Goal: Transaction & Acquisition: Book appointment/travel/reservation

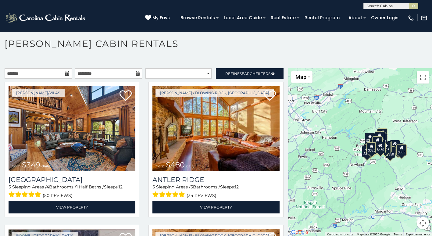
scroll to position [3, 0]
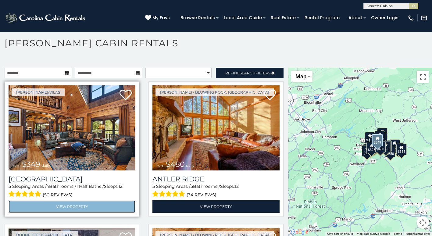
click at [67, 202] on link "View Property" at bounding box center [72, 206] width 127 height 13
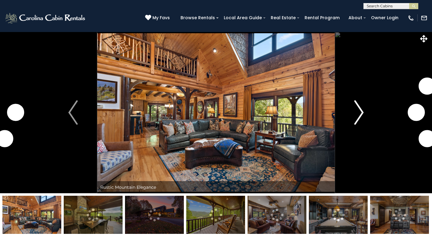
click at [359, 107] on img "Next" at bounding box center [359, 112] width 9 height 24
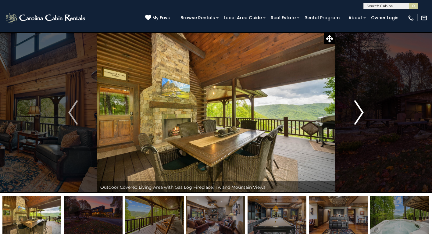
click at [364, 109] on button "Next" at bounding box center [359, 113] width 49 height 162
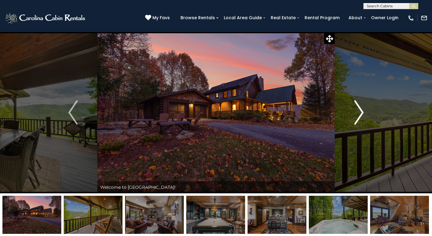
click at [364, 109] on button "Next" at bounding box center [359, 113] width 49 height 162
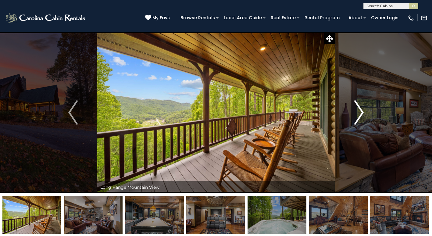
click at [364, 109] on button "Next" at bounding box center [359, 113] width 49 height 162
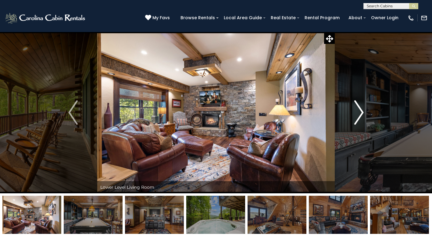
click at [360, 110] on img "Next" at bounding box center [359, 112] width 9 height 24
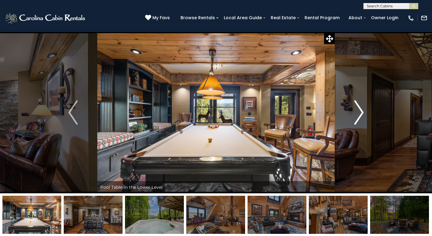
click at [360, 110] on img "Next" at bounding box center [359, 112] width 9 height 24
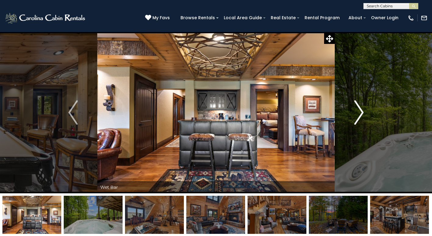
click at [360, 110] on img "Next" at bounding box center [359, 112] width 9 height 24
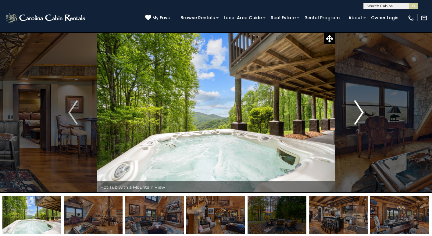
click at [360, 110] on img "Next" at bounding box center [359, 112] width 9 height 24
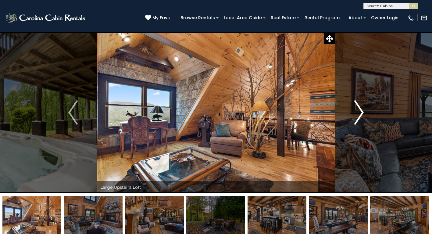
click at [360, 110] on img "Next" at bounding box center [359, 112] width 9 height 24
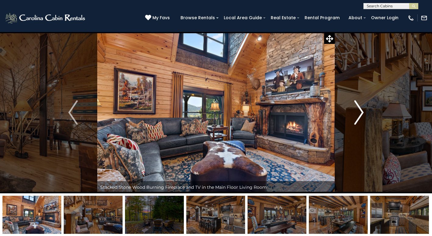
click at [360, 110] on img "Next" at bounding box center [359, 112] width 9 height 24
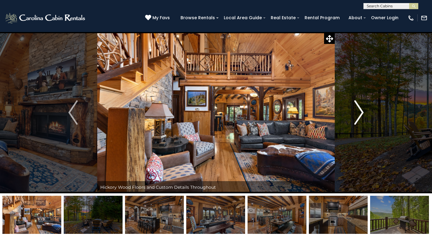
click at [360, 110] on img "Next" at bounding box center [359, 112] width 9 height 24
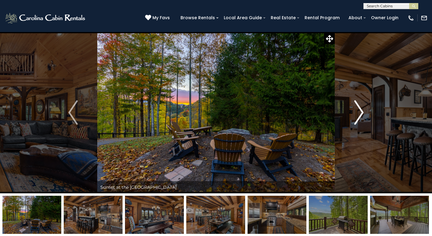
click at [360, 110] on img "Next" at bounding box center [359, 112] width 9 height 24
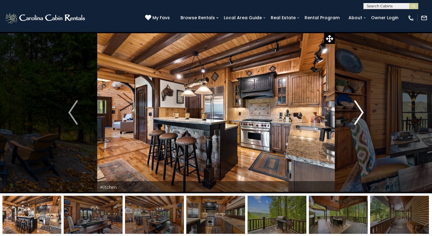
click at [360, 110] on img "Next" at bounding box center [359, 112] width 9 height 24
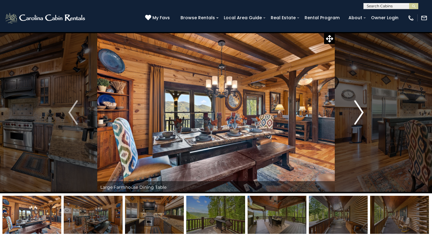
click at [360, 110] on img "Next" at bounding box center [359, 112] width 9 height 24
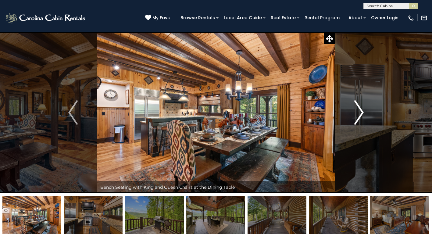
click at [360, 110] on img "Next" at bounding box center [359, 112] width 9 height 24
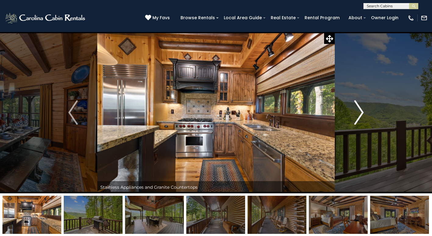
click at [360, 110] on img "Next" at bounding box center [359, 112] width 9 height 24
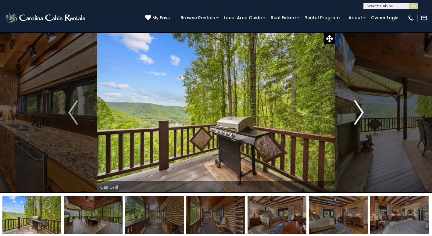
click at [360, 110] on img "Next" at bounding box center [359, 112] width 9 height 24
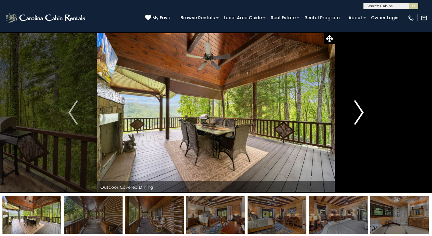
click at [360, 110] on img "Next" at bounding box center [359, 112] width 9 height 24
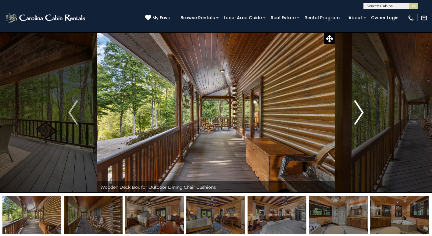
click at [360, 110] on img "Next" at bounding box center [359, 112] width 9 height 24
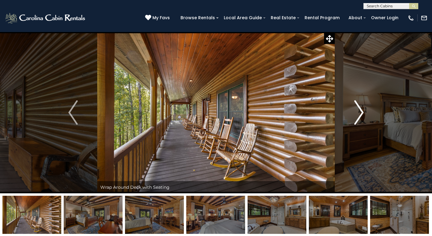
click at [360, 110] on img "Next" at bounding box center [359, 112] width 9 height 24
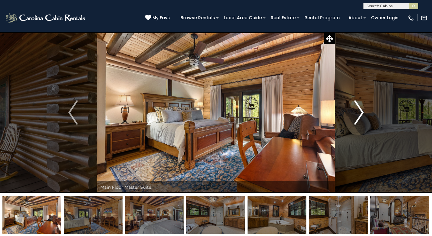
click at [360, 110] on img "Next" at bounding box center [359, 112] width 9 height 24
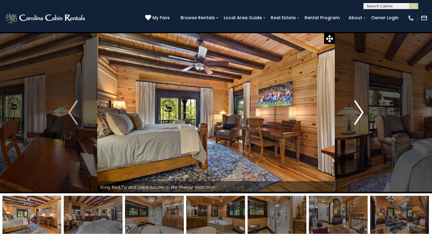
click at [360, 110] on img "Next" at bounding box center [359, 112] width 9 height 24
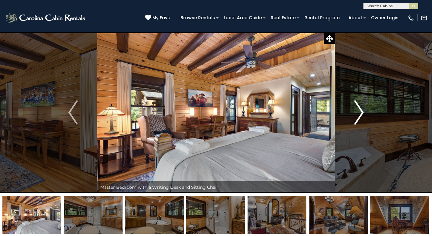
click at [360, 110] on img "Next" at bounding box center [359, 112] width 9 height 24
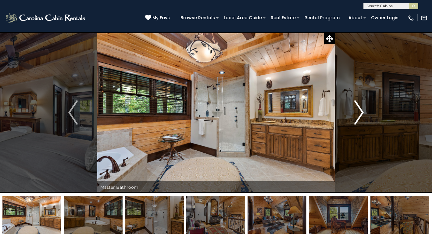
click at [360, 110] on img "Next" at bounding box center [359, 112] width 9 height 24
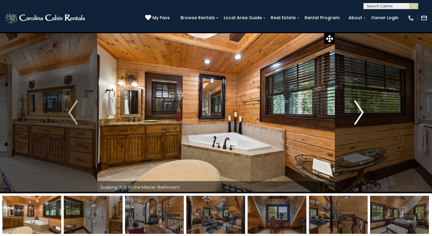
click at [360, 110] on img "Next" at bounding box center [359, 112] width 9 height 24
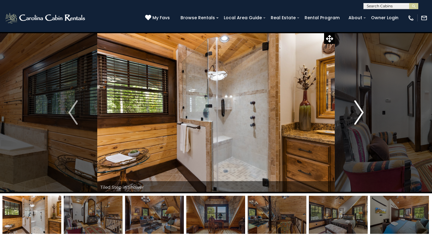
click at [360, 110] on img "Next" at bounding box center [359, 112] width 9 height 24
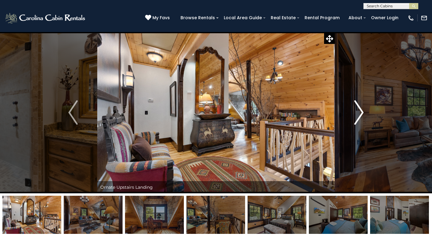
click at [360, 110] on img "Next" at bounding box center [359, 112] width 9 height 24
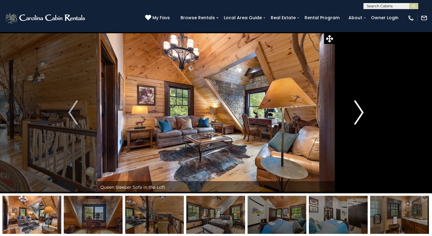
click at [360, 110] on img "Next" at bounding box center [359, 112] width 9 height 24
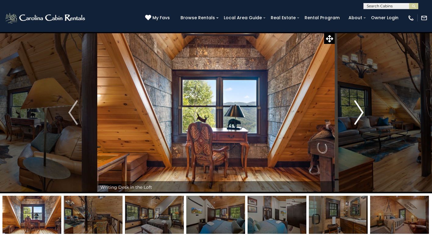
click at [360, 110] on img "Next" at bounding box center [359, 112] width 9 height 24
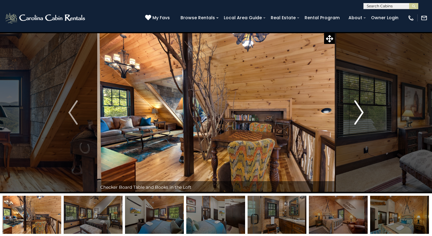
click at [360, 110] on img "Next" at bounding box center [359, 112] width 9 height 24
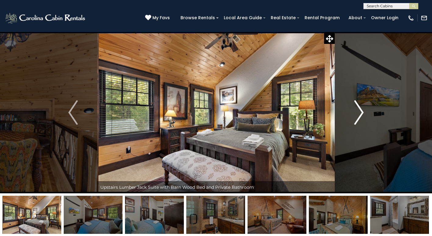
click at [360, 110] on img "Next" at bounding box center [359, 112] width 9 height 24
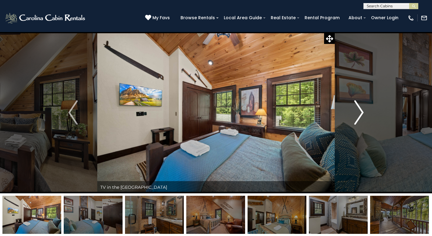
click at [360, 110] on img "Next" at bounding box center [359, 112] width 9 height 24
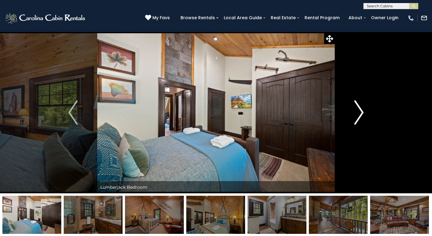
click at [360, 110] on img "Next" at bounding box center [359, 112] width 9 height 24
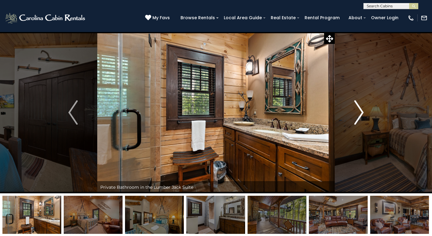
click at [360, 110] on img "Next" at bounding box center [359, 112] width 9 height 24
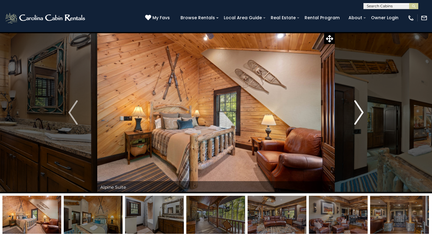
click at [360, 110] on img "Next" at bounding box center [359, 112] width 9 height 24
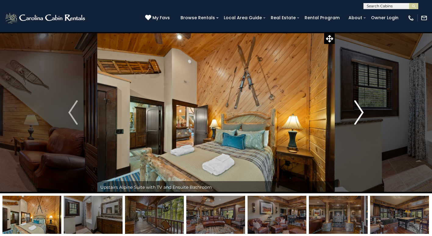
click at [360, 110] on img "Next" at bounding box center [359, 112] width 9 height 24
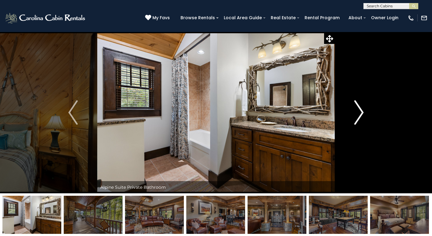
click at [360, 109] on img "Next" at bounding box center [359, 112] width 9 height 24
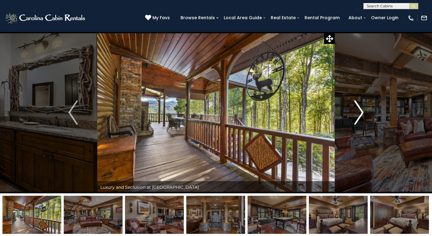
click at [360, 109] on img "Next" at bounding box center [359, 112] width 9 height 24
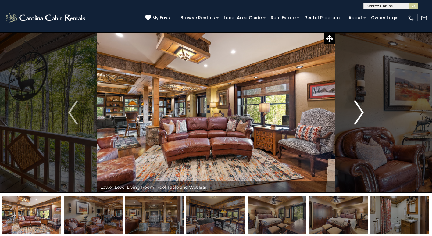
click at [360, 109] on img "Next" at bounding box center [359, 112] width 9 height 24
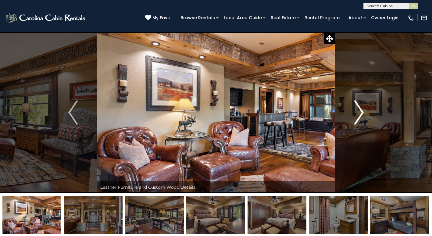
click at [360, 109] on img "Next" at bounding box center [359, 112] width 9 height 24
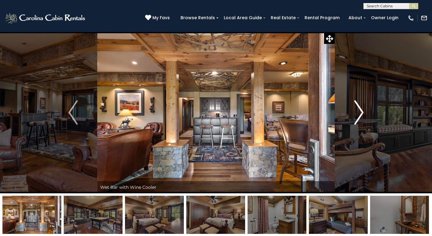
click at [360, 109] on img "Next" at bounding box center [359, 112] width 9 height 24
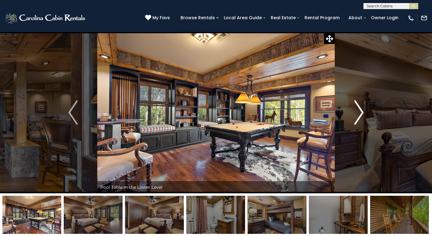
click at [360, 109] on img "Next" at bounding box center [359, 112] width 9 height 24
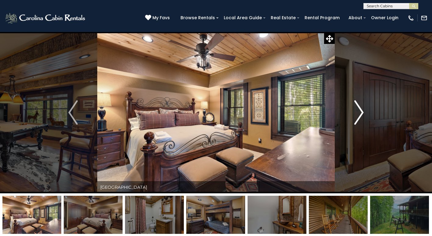
click at [360, 109] on img "Next" at bounding box center [359, 112] width 9 height 24
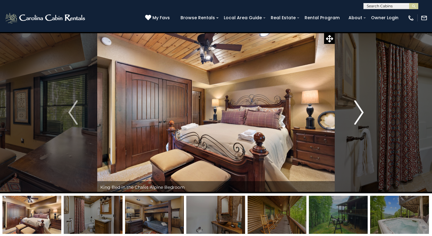
click at [360, 109] on img "Next" at bounding box center [359, 112] width 9 height 24
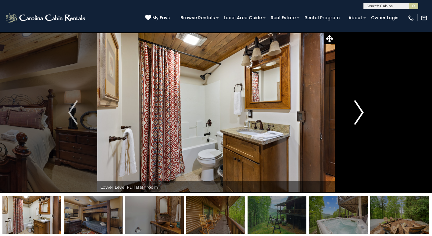
click at [360, 109] on img "Next" at bounding box center [359, 112] width 9 height 24
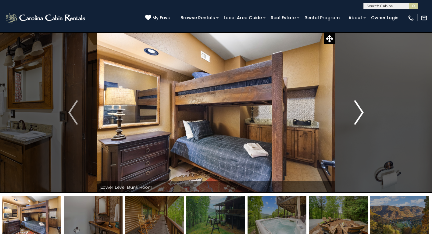
click at [360, 109] on img "Next" at bounding box center [359, 112] width 9 height 24
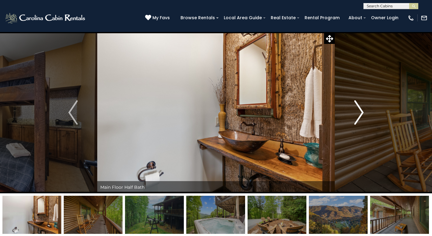
click at [360, 109] on img "Next" at bounding box center [359, 112] width 9 height 24
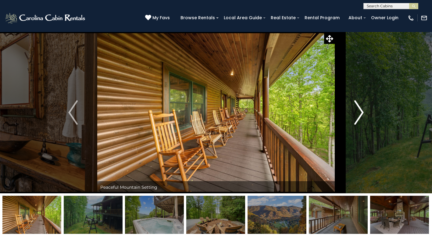
click at [360, 109] on img "Next" at bounding box center [359, 112] width 9 height 24
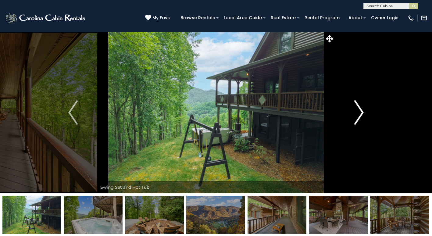
click at [360, 109] on img "Next" at bounding box center [359, 112] width 9 height 24
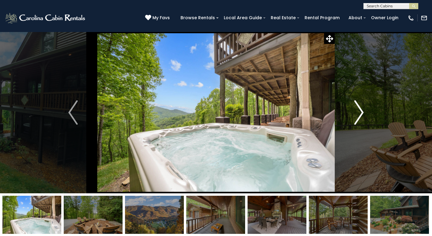
click at [360, 109] on img "Next" at bounding box center [359, 112] width 9 height 24
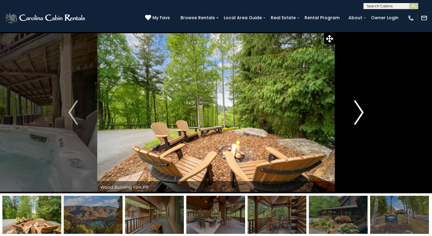
click at [360, 109] on img "Next" at bounding box center [359, 112] width 9 height 24
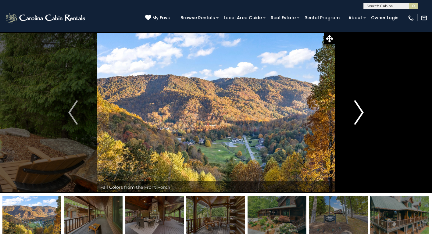
click at [360, 109] on img "Next" at bounding box center [359, 112] width 9 height 24
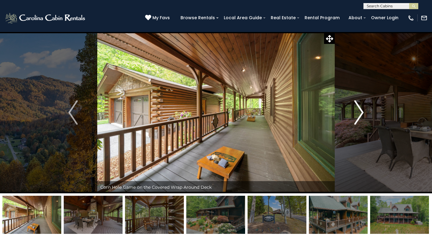
click at [360, 109] on img "Next" at bounding box center [359, 112] width 9 height 24
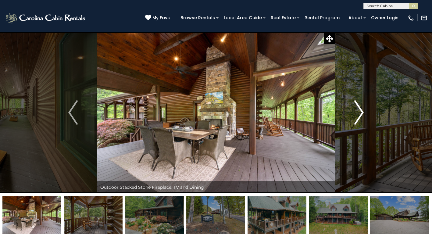
click at [360, 109] on img "Next" at bounding box center [359, 112] width 9 height 24
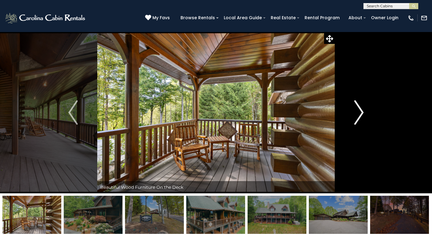
click at [360, 109] on img "Next" at bounding box center [359, 112] width 9 height 24
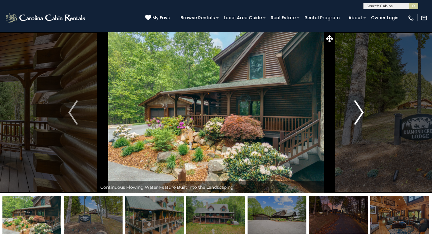
click at [360, 109] on img "Next" at bounding box center [359, 112] width 9 height 24
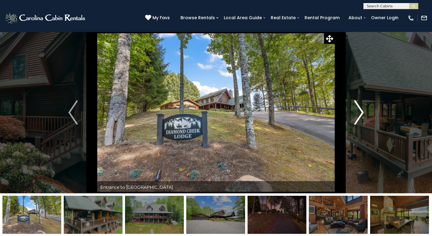
click at [360, 109] on img "Next" at bounding box center [359, 112] width 9 height 24
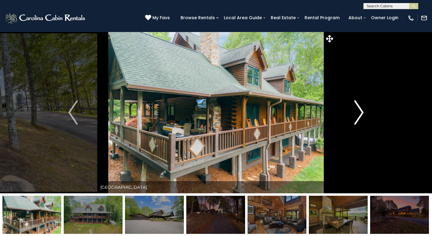
click at [360, 109] on img "Next" at bounding box center [359, 112] width 9 height 24
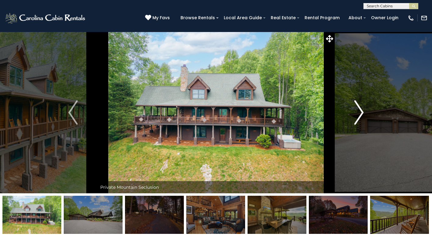
click at [360, 109] on img "Next" at bounding box center [359, 112] width 9 height 24
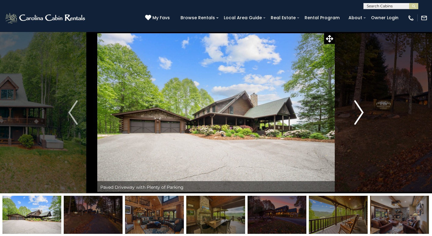
click at [360, 109] on img "Next" at bounding box center [359, 112] width 9 height 24
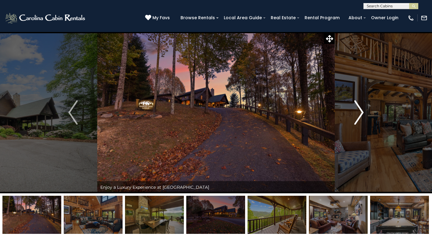
click at [360, 109] on img "Next" at bounding box center [359, 112] width 9 height 24
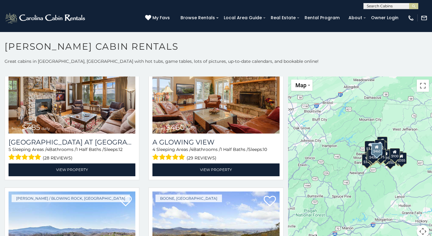
scroll to position [976, 0]
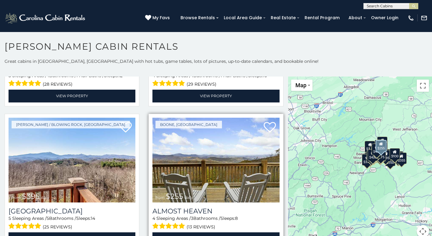
click at [217, 150] on img at bounding box center [216, 160] width 127 height 85
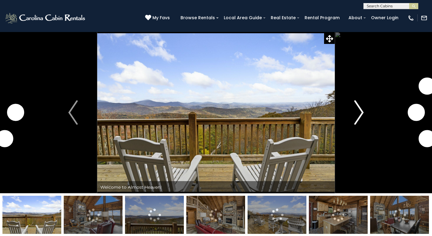
click at [356, 110] on img "Next" at bounding box center [359, 112] width 9 height 24
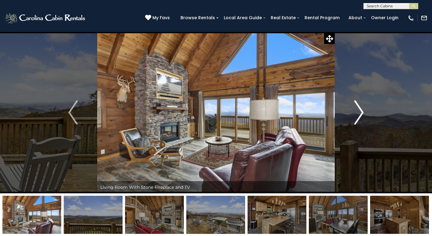
click at [359, 110] on img "Next" at bounding box center [359, 112] width 9 height 24
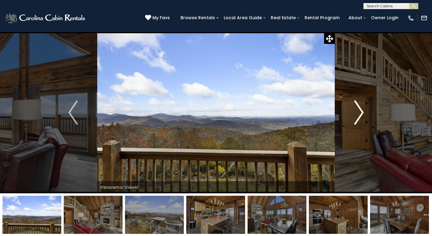
click at [359, 110] on img "Next" at bounding box center [359, 112] width 9 height 24
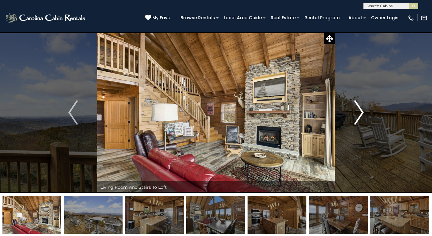
click at [359, 110] on img "Next" at bounding box center [359, 112] width 9 height 24
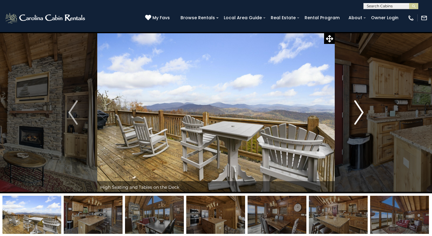
click at [359, 110] on img "Next" at bounding box center [359, 112] width 9 height 24
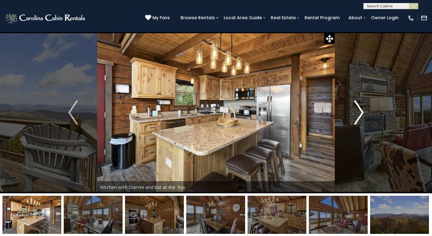
click at [359, 110] on img "Next" at bounding box center [359, 112] width 9 height 24
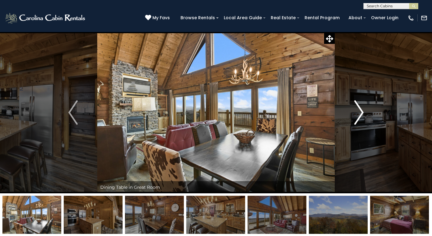
click at [359, 110] on img "Next" at bounding box center [359, 112] width 9 height 24
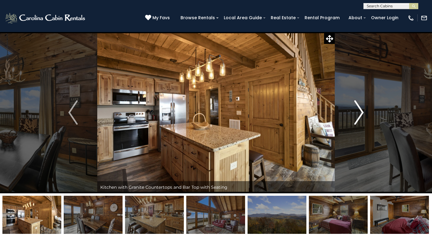
click at [359, 110] on img "Next" at bounding box center [359, 112] width 9 height 24
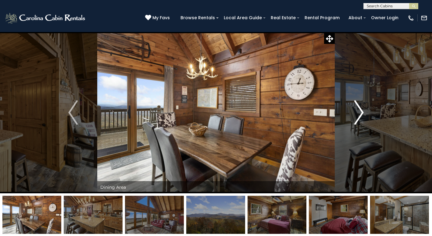
click at [359, 110] on img "Next" at bounding box center [359, 112] width 9 height 24
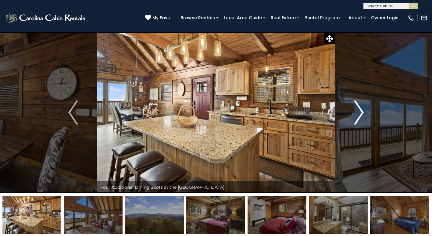
click at [359, 110] on img "Next" at bounding box center [359, 112] width 9 height 24
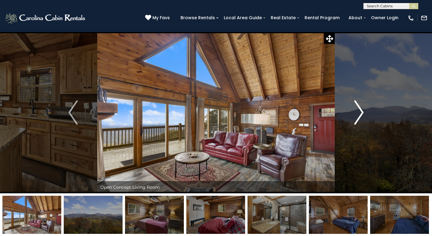
click at [359, 110] on img "Next" at bounding box center [359, 112] width 9 height 24
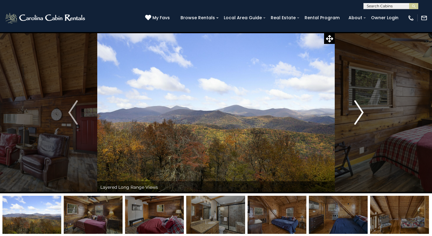
click at [359, 110] on img "Next" at bounding box center [359, 112] width 9 height 24
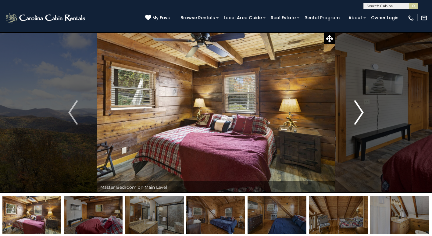
click at [359, 110] on img "Next" at bounding box center [359, 112] width 9 height 24
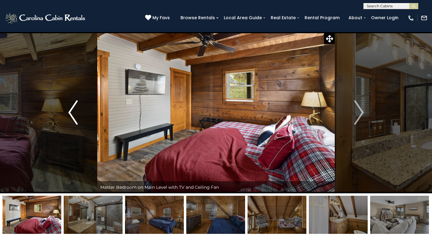
click at [73, 110] on img "Previous" at bounding box center [72, 112] width 9 height 24
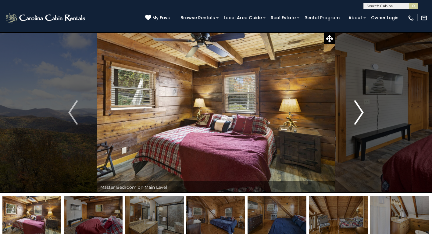
click at [359, 111] on img "Next" at bounding box center [359, 112] width 9 height 24
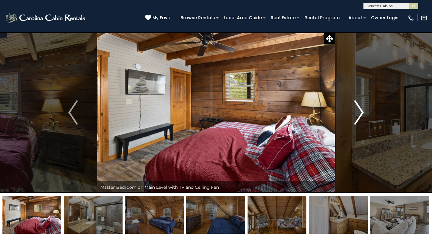
click at [358, 110] on img "Next" at bounding box center [359, 112] width 9 height 24
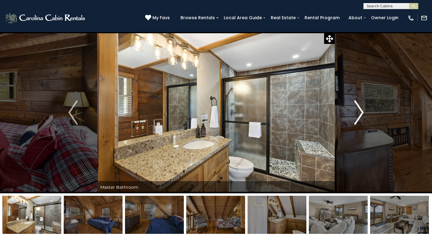
click at [358, 110] on img "Next" at bounding box center [359, 112] width 9 height 24
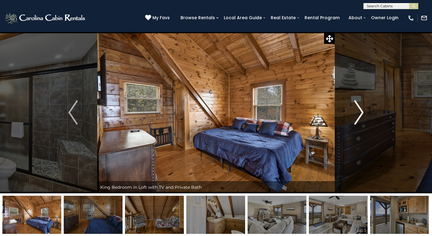
click at [358, 110] on img "Next" at bounding box center [359, 112] width 9 height 24
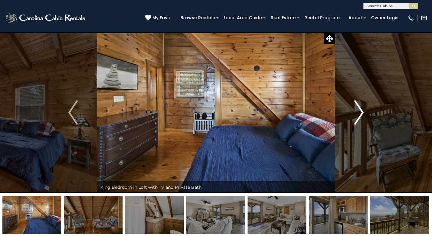
click at [358, 110] on img "Next" at bounding box center [359, 112] width 9 height 24
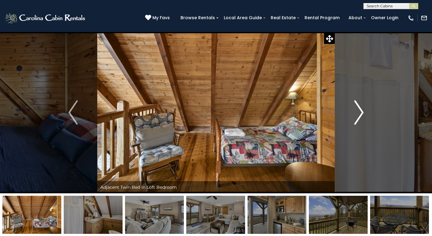
click at [358, 110] on img "Next" at bounding box center [359, 112] width 9 height 24
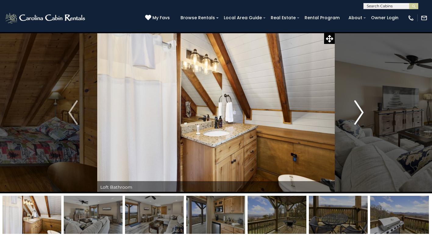
click at [358, 110] on img "Next" at bounding box center [359, 112] width 9 height 24
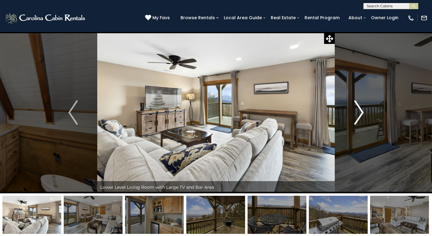
click at [358, 110] on img "Next" at bounding box center [359, 112] width 9 height 24
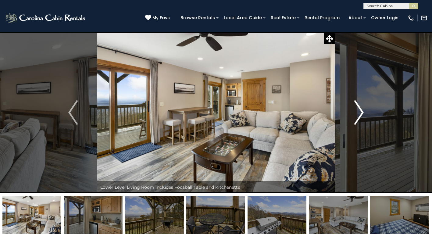
click at [358, 110] on img "Next" at bounding box center [359, 112] width 9 height 24
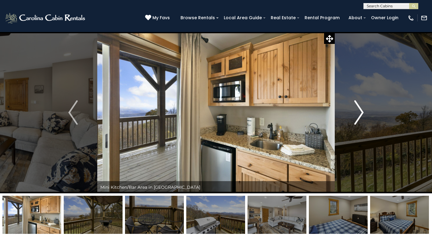
click at [358, 110] on img "Next" at bounding box center [359, 112] width 9 height 24
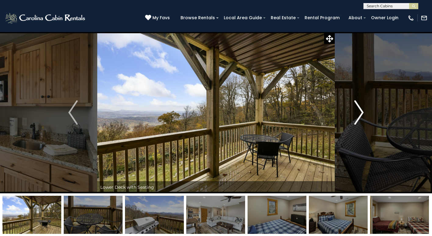
click at [358, 110] on img "Next" at bounding box center [359, 112] width 9 height 24
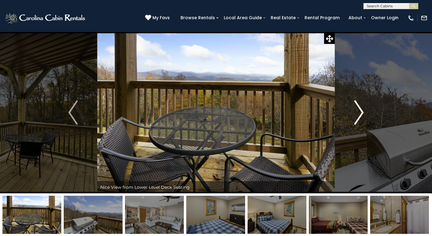
click at [358, 110] on img "Next" at bounding box center [359, 112] width 9 height 24
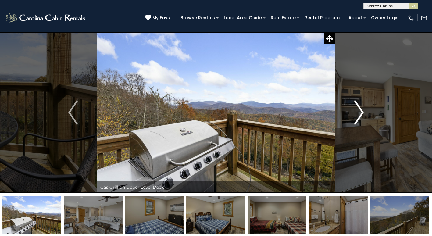
click at [358, 110] on img "Next" at bounding box center [359, 112] width 9 height 24
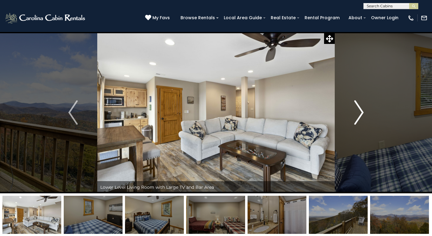
click at [358, 110] on img "Next" at bounding box center [359, 112] width 9 height 24
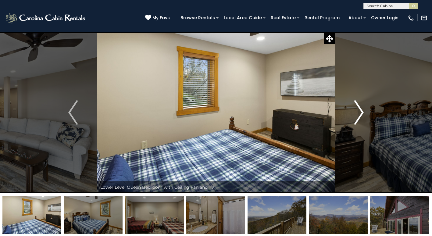
click at [358, 110] on img "Next" at bounding box center [359, 112] width 9 height 24
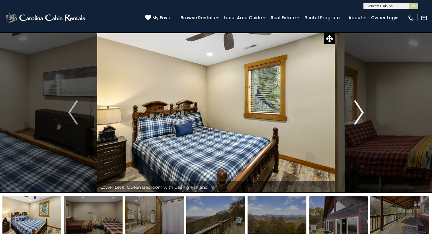
click at [358, 110] on img "Next" at bounding box center [359, 112] width 9 height 24
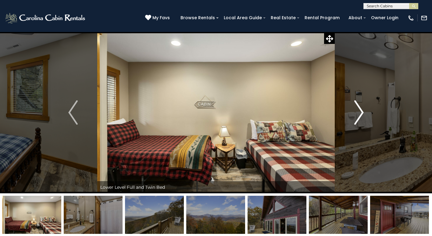
click at [358, 110] on img "Next" at bounding box center [359, 112] width 9 height 24
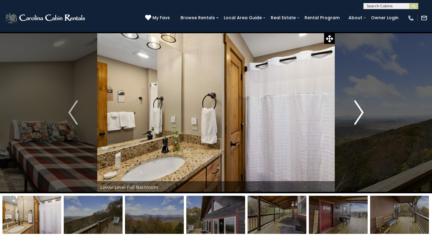
click at [358, 110] on img "Next" at bounding box center [359, 112] width 9 height 24
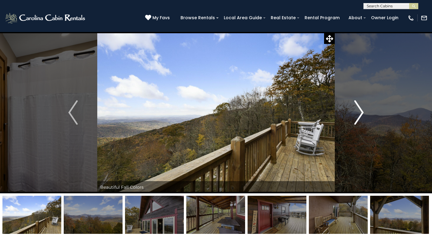
click at [358, 110] on img "Next" at bounding box center [359, 112] width 9 height 24
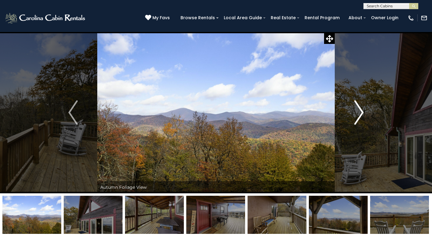
click at [358, 110] on img "Next" at bounding box center [359, 112] width 9 height 24
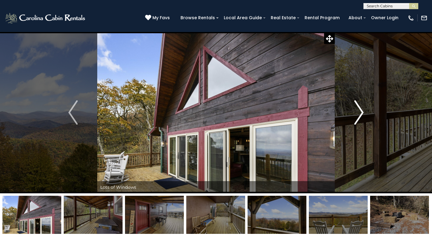
click at [358, 110] on img "Next" at bounding box center [359, 112] width 9 height 24
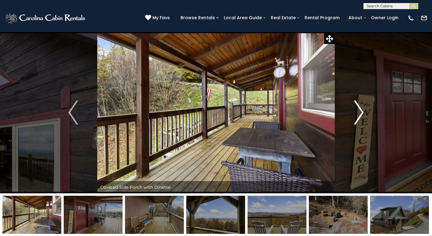
click at [358, 110] on img "Next" at bounding box center [359, 112] width 9 height 24
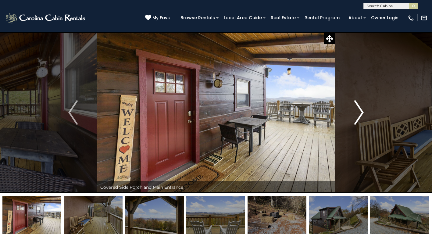
click at [358, 110] on img "Next" at bounding box center [359, 112] width 9 height 24
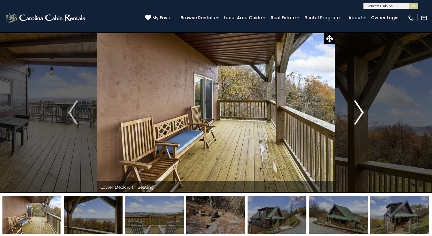
click at [358, 110] on img "Next" at bounding box center [359, 112] width 9 height 24
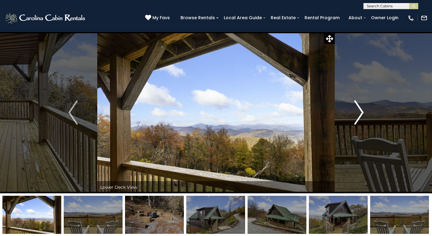
click at [358, 110] on img "Next" at bounding box center [359, 112] width 9 height 24
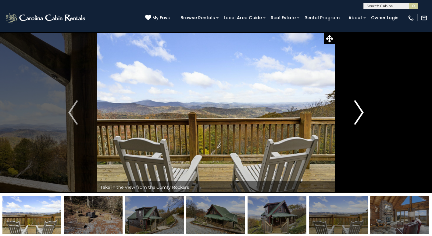
click at [358, 110] on img "Next" at bounding box center [359, 112] width 9 height 24
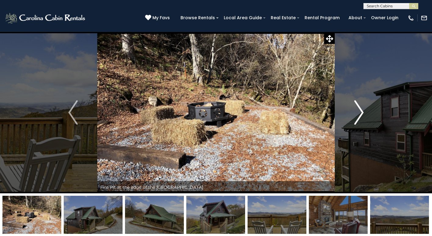
click at [358, 110] on img "Next" at bounding box center [359, 112] width 9 height 24
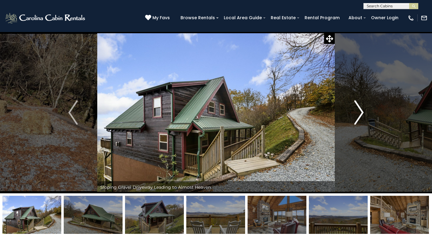
click at [358, 110] on img "Next" at bounding box center [359, 112] width 9 height 24
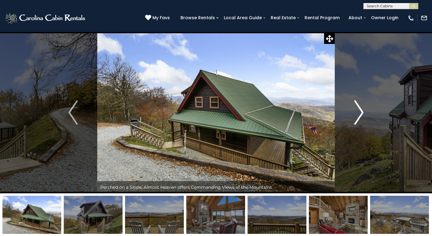
click at [358, 110] on img "Next" at bounding box center [359, 112] width 9 height 24
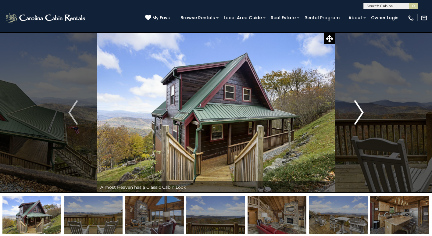
click at [358, 110] on img "Next" at bounding box center [359, 112] width 9 height 24
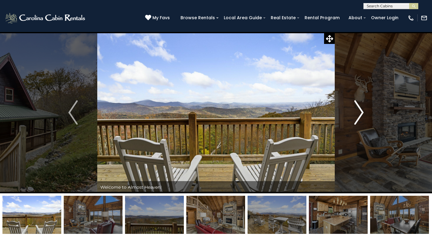
click at [358, 110] on img "Next" at bounding box center [359, 112] width 9 height 24
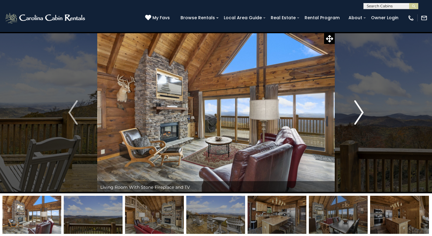
click at [358, 110] on img "Next" at bounding box center [359, 112] width 9 height 24
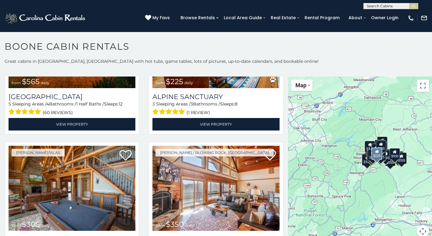
scroll to position [1251, 0]
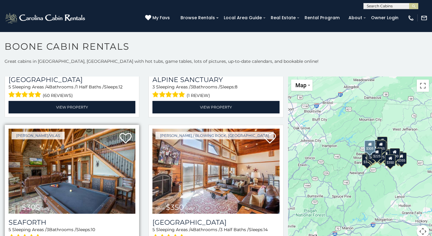
click at [82, 176] on img at bounding box center [72, 171] width 127 height 85
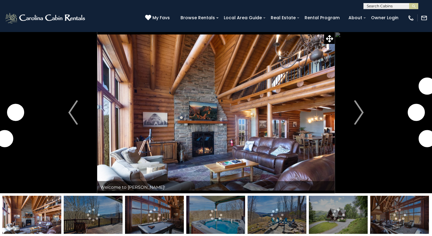
click at [31, 213] on img at bounding box center [31, 215] width 59 height 38
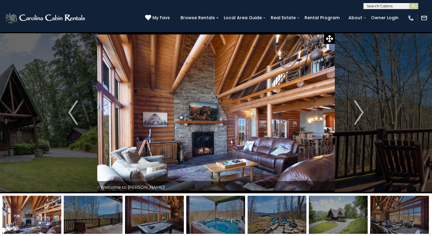
click at [87, 211] on img at bounding box center [93, 215] width 59 height 38
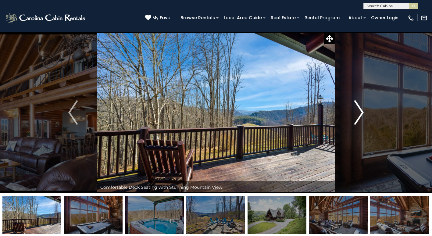
click at [363, 108] on img "Next" at bounding box center [359, 112] width 9 height 24
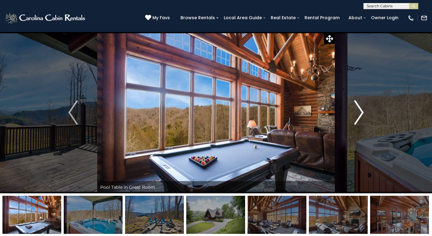
click at [363, 109] on img "Next" at bounding box center [359, 112] width 9 height 24
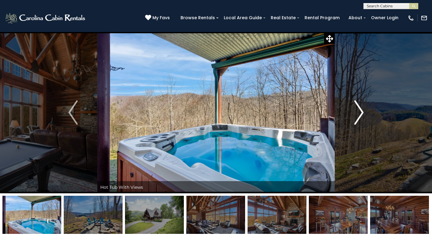
click at [363, 109] on img "Next" at bounding box center [359, 112] width 9 height 24
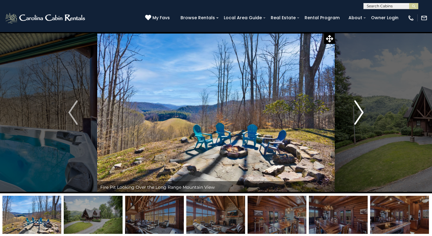
click at [363, 109] on img "Next" at bounding box center [359, 112] width 9 height 24
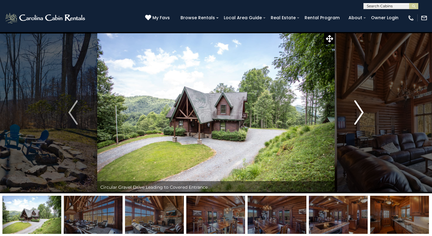
click at [363, 109] on img "Next" at bounding box center [359, 112] width 9 height 24
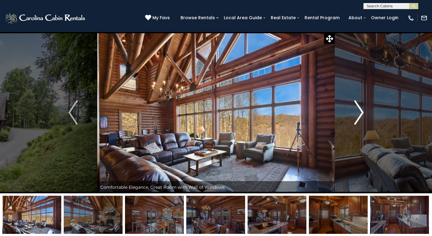
click at [363, 109] on img "Next" at bounding box center [359, 112] width 9 height 24
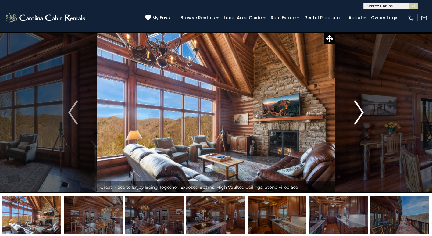
click at [363, 109] on img "Next" at bounding box center [359, 112] width 9 height 24
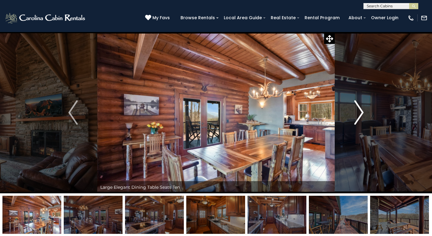
click at [363, 109] on img "Next" at bounding box center [359, 112] width 9 height 24
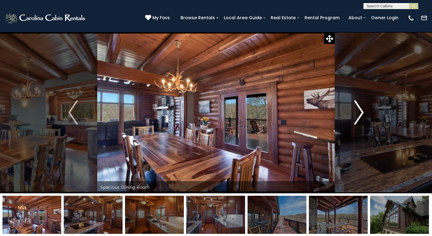
click at [363, 109] on img "Next" at bounding box center [359, 112] width 9 height 24
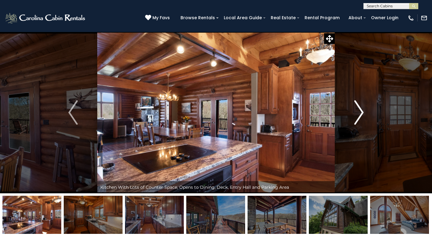
click at [363, 109] on img "Next" at bounding box center [359, 112] width 9 height 24
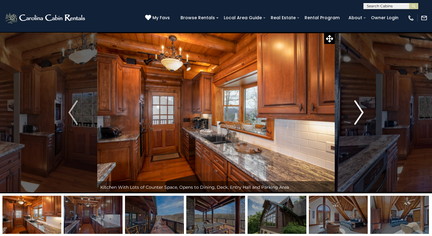
click at [363, 109] on img "Next" at bounding box center [359, 112] width 9 height 24
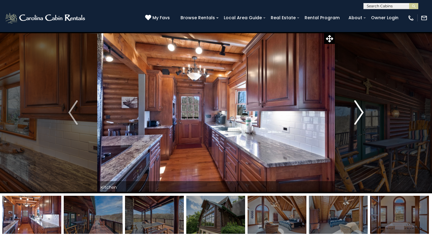
click at [363, 109] on img "Next" at bounding box center [359, 112] width 9 height 24
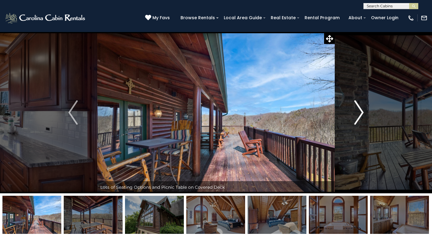
click at [363, 109] on img "Next" at bounding box center [359, 112] width 9 height 24
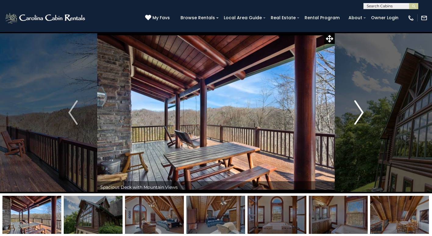
click at [363, 109] on img "Next" at bounding box center [359, 112] width 9 height 24
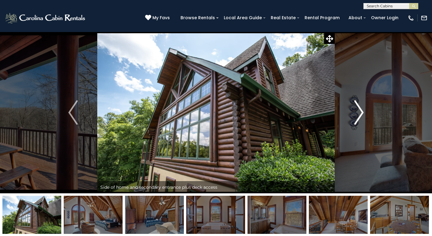
click at [363, 109] on img "Next" at bounding box center [359, 112] width 9 height 24
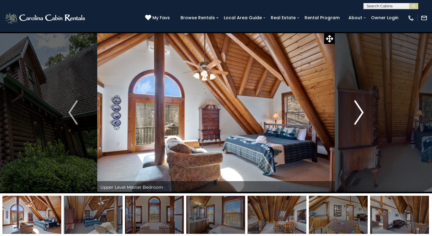
click at [363, 109] on img "Next" at bounding box center [359, 112] width 9 height 24
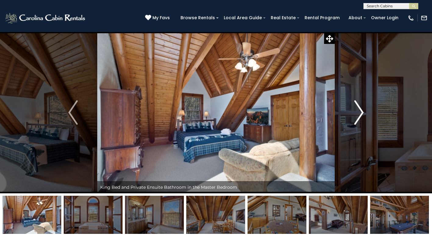
click at [363, 109] on img "Next" at bounding box center [359, 112] width 9 height 24
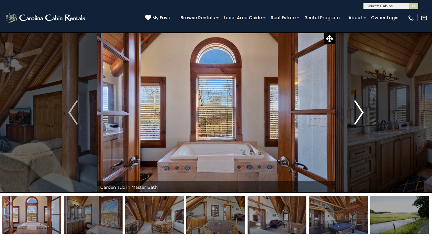
click at [363, 109] on img "Next" at bounding box center [359, 112] width 9 height 24
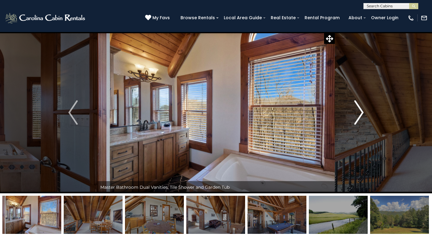
click at [363, 109] on img "Next" at bounding box center [359, 112] width 9 height 24
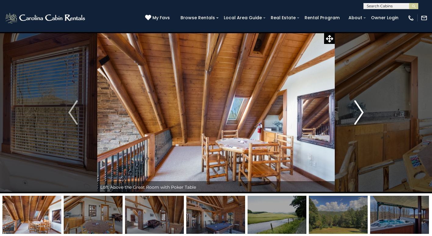
click at [363, 109] on img "Next" at bounding box center [359, 112] width 9 height 24
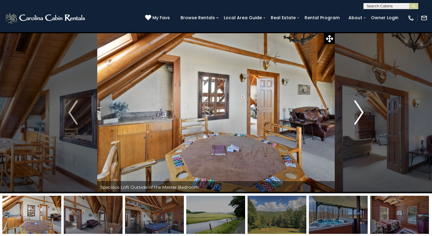
click at [363, 109] on img "Next" at bounding box center [359, 112] width 9 height 24
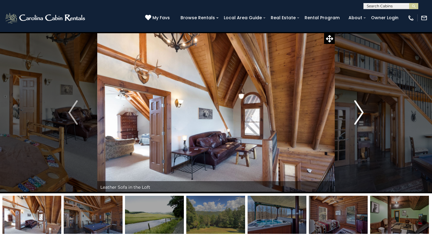
click at [363, 109] on img "Next" at bounding box center [359, 112] width 9 height 24
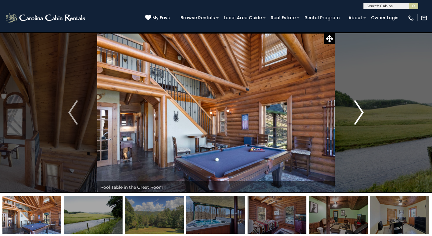
click at [363, 109] on img "Next" at bounding box center [359, 112] width 9 height 24
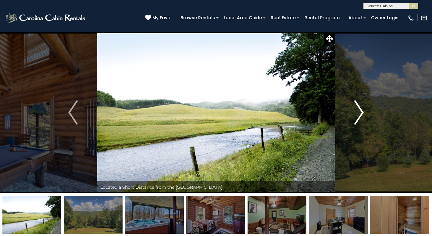
click at [363, 108] on img "Next" at bounding box center [359, 112] width 9 height 24
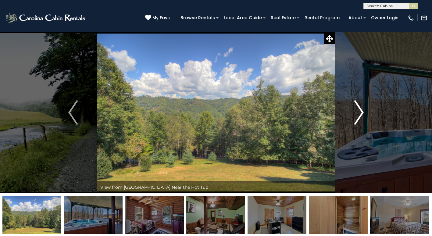
click at [363, 108] on img "Next" at bounding box center [359, 112] width 9 height 24
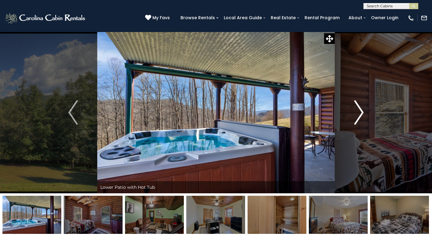
click at [363, 108] on img "Next" at bounding box center [359, 112] width 9 height 24
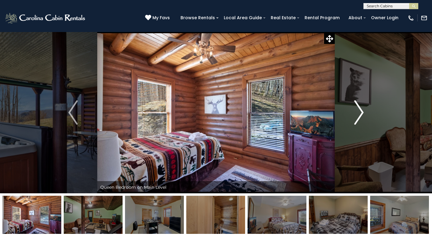
click at [363, 108] on img "Next" at bounding box center [359, 112] width 9 height 24
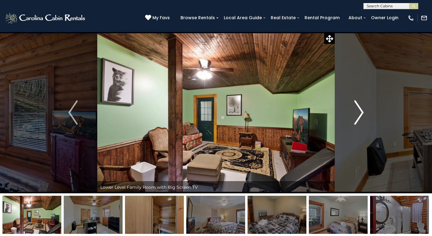
click at [361, 108] on img "Next" at bounding box center [359, 112] width 9 height 24
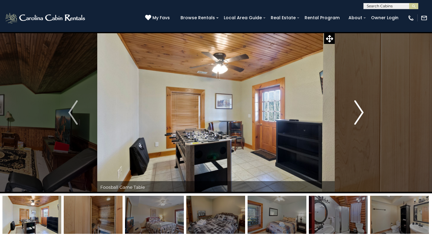
click at [361, 108] on img "Next" at bounding box center [359, 112] width 9 height 24
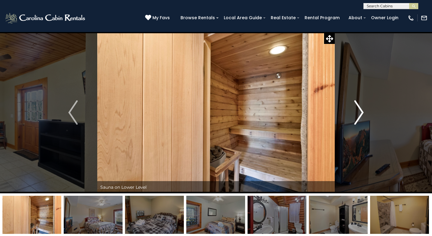
click at [361, 108] on img "Next" at bounding box center [359, 112] width 9 height 24
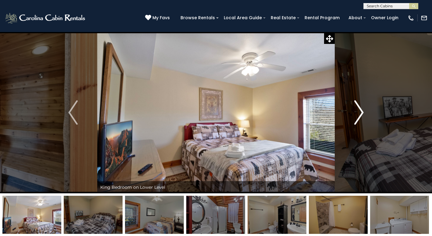
click at [361, 108] on img "Next" at bounding box center [359, 112] width 9 height 24
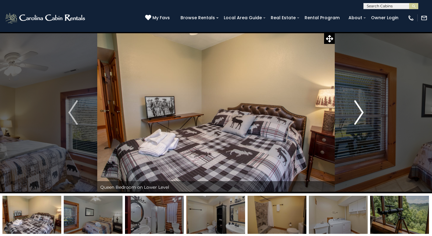
click at [361, 108] on img "Next" at bounding box center [359, 112] width 9 height 24
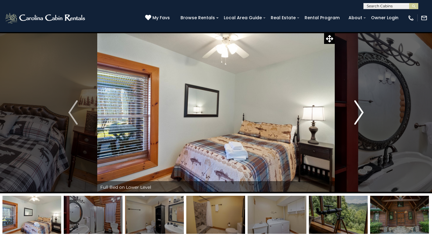
click at [361, 108] on img "Next" at bounding box center [359, 112] width 9 height 24
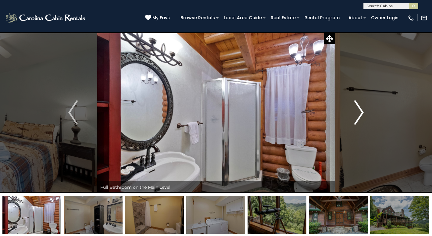
click at [361, 108] on img "Next" at bounding box center [359, 112] width 9 height 24
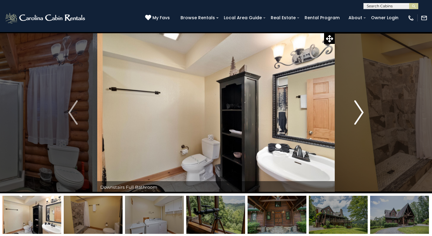
click at [361, 108] on img "Next" at bounding box center [359, 112] width 9 height 24
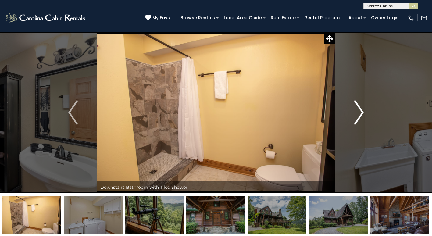
click at [361, 108] on img "Next" at bounding box center [359, 112] width 9 height 24
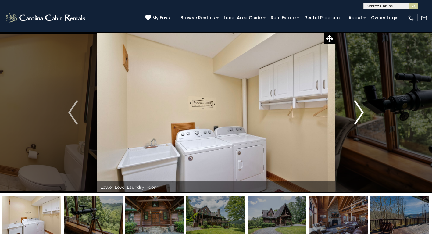
click at [361, 108] on img "Next" at bounding box center [359, 112] width 9 height 24
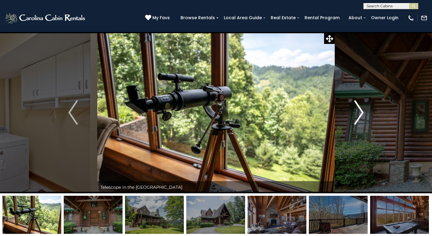
click at [361, 108] on img "Next" at bounding box center [359, 112] width 9 height 24
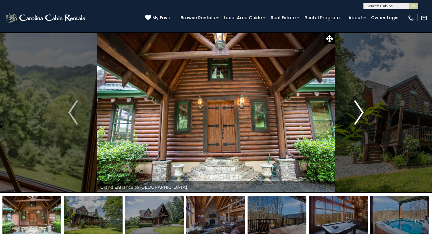
click at [361, 108] on img "Next" at bounding box center [359, 112] width 9 height 24
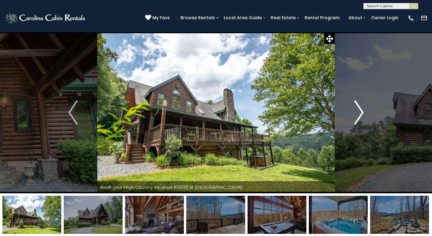
click at [361, 108] on img "Next" at bounding box center [359, 112] width 9 height 24
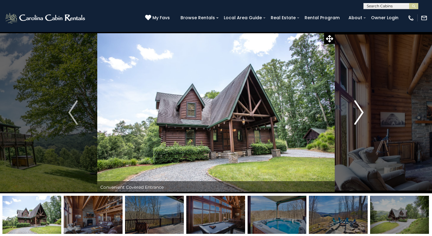
click at [361, 108] on img "Next" at bounding box center [359, 112] width 9 height 24
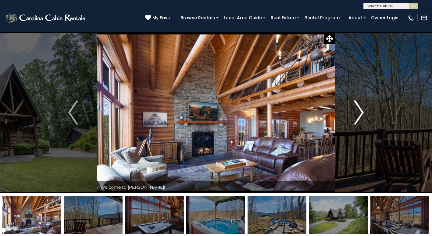
click at [361, 108] on img "Next" at bounding box center [359, 112] width 9 height 24
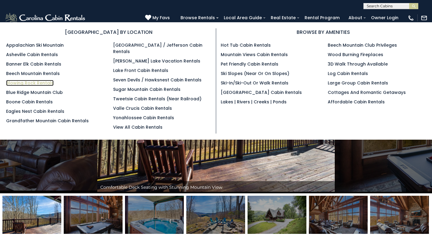
click at [23, 83] on link "Blowing Rock Rentals" at bounding box center [30, 83] width 48 height 6
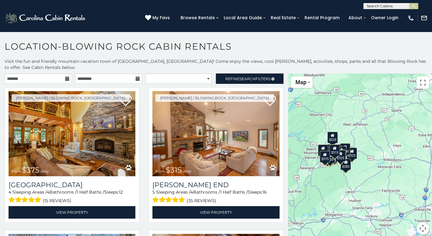
drag, startPoint x: 340, startPoint y: 142, endPoint x: 291, endPoint y: 140, distance: 49.5
click at [291, 140] on div "$375 $315 $380 $695 $299 $125 $275 $140 $325 $315 $375 $285 $140 $675 $250 $930…" at bounding box center [360, 158] width 144 height 168
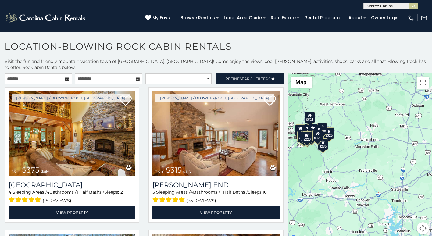
drag, startPoint x: 339, startPoint y: 179, endPoint x: 316, endPoint y: 157, distance: 31.7
click at [316, 157] on div "$375 $315 $380 $695 $299 $125 $275 $140 $325 $315 $375 $285 $140 $675 $250 $930…" at bounding box center [360, 158] width 144 height 168
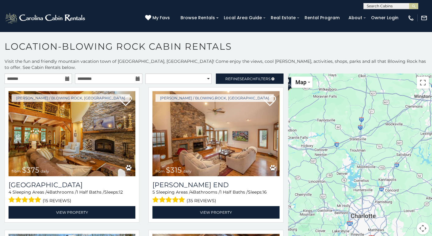
drag, startPoint x: 363, startPoint y: 162, endPoint x: 321, endPoint y: 112, distance: 64.7
click at [321, 112] on div "$375 $315 $380 $695 $299 $125 $275 $140 $325 $315 $375 $285 $140 $675 $250 $930…" at bounding box center [360, 158] width 144 height 168
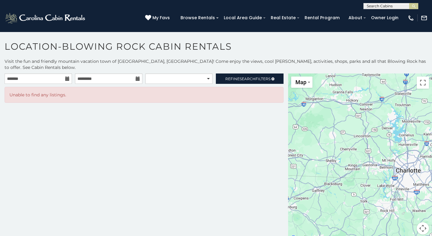
drag, startPoint x: 335, startPoint y: 166, endPoint x: 381, endPoint y: 120, distance: 64.9
click at [381, 119] on div at bounding box center [360, 158] width 144 height 168
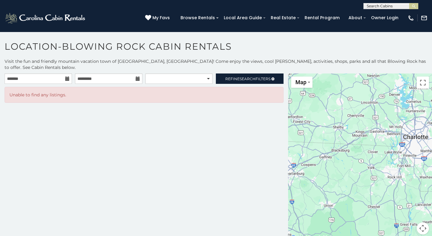
drag, startPoint x: 370, startPoint y: 167, endPoint x: 381, endPoint y: 116, distance: 52.3
click at [381, 116] on div at bounding box center [360, 158] width 144 height 168
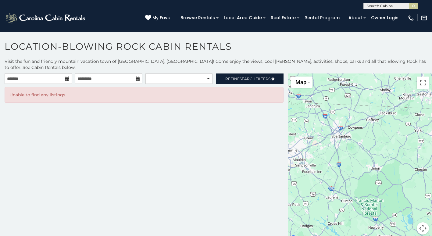
drag, startPoint x: 325, startPoint y: 143, endPoint x: 372, endPoint y: 132, distance: 48.6
click at [372, 132] on div at bounding box center [360, 158] width 144 height 168
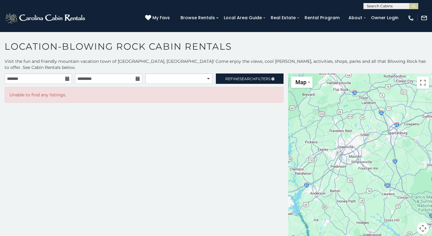
drag, startPoint x: 322, startPoint y: 145, endPoint x: 372, endPoint y: 143, distance: 50.7
click at [372, 143] on div at bounding box center [360, 158] width 144 height 168
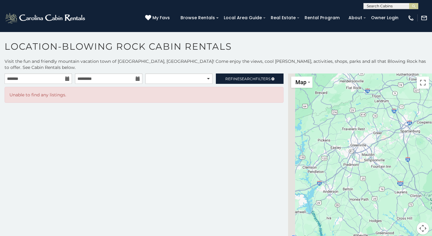
drag, startPoint x: 301, startPoint y: 157, endPoint x: 332, endPoint y: 153, distance: 30.4
click at [332, 153] on div at bounding box center [360, 158] width 144 height 168
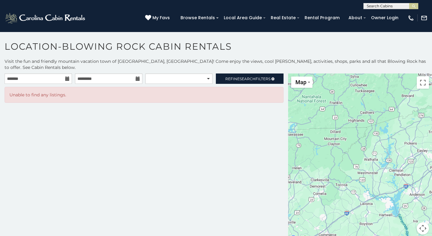
drag, startPoint x: 310, startPoint y: 157, endPoint x: 364, endPoint y: 163, distance: 54.0
click at [364, 163] on div at bounding box center [360, 158] width 144 height 168
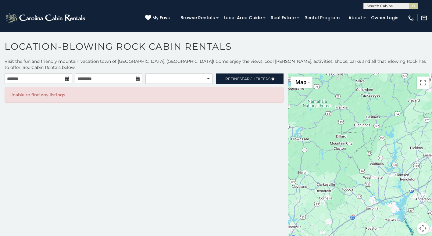
drag, startPoint x: 357, startPoint y: 147, endPoint x: 376, endPoint y: 153, distance: 19.8
click at [376, 153] on div at bounding box center [360, 158] width 144 height 168
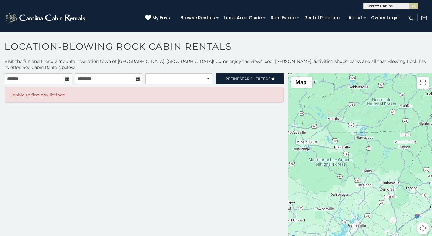
drag, startPoint x: 360, startPoint y: 179, endPoint x: 396, endPoint y: 176, distance: 36.4
click at [396, 176] on div at bounding box center [360, 158] width 144 height 168
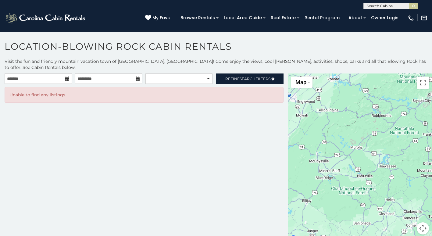
drag, startPoint x: 353, startPoint y: 178, endPoint x: 377, endPoint y: 200, distance: 33.0
click at [377, 207] on div at bounding box center [360, 158] width 144 height 168
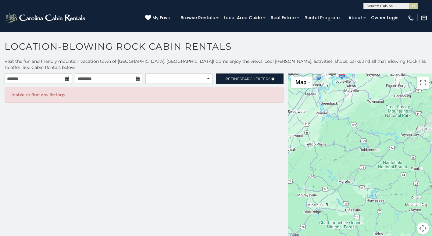
drag, startPoint x: 386, startPoint y: 165, endPoint x: 374, endPoint y: 199, distance: 36.6
click at [374, 199] on div at bounding box center [360, 158] width 144 height 168
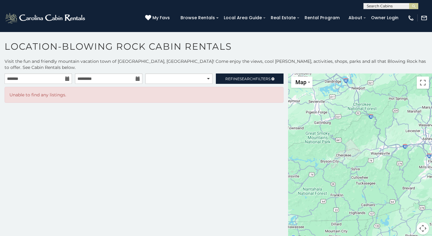
drag, startPoint x: 379, startPoint y: 169, endPoint x: 301, endPoint y: 190, distance: 81.1
click at [301, 190] on div at bounding box center [360, 158] width 144 height 168
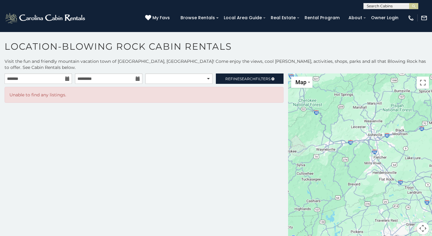
drag, startPoint x: 316, startPoint y: 187, endPoint x: 301, endPoint y: 182, distance: 15.9
click at [301, 182] on div at bounding box center [360, 158] width 144 height 168
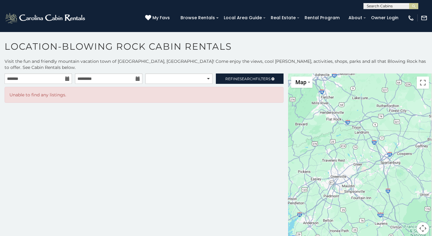
drag, startPoint x: 350, startPoint y: 188, endPoint x: 310, endPoint y: 132, distance: 68.7
click at [311, 132] on div at bounding box center [360, 158] width 144 height 168
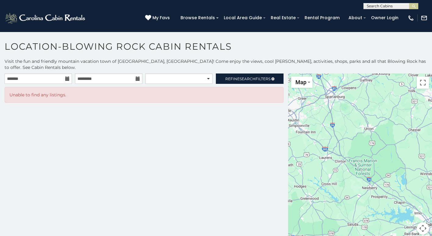
drag, startPoint x: 354, startPoint y: 170, endPoint x: 326, endPoint y: 137, distance: 43.5
click at [326, 137] on div at bounding box center [360, 158] width 144 height 168
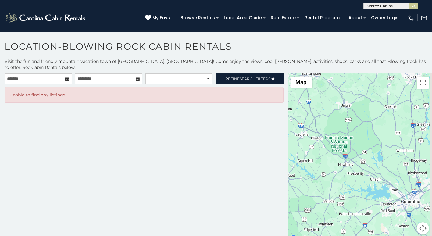
drag, startPoint x: 346, startPoint y: 179, endPoint x: 315, endPoint y: 147, distance: 44.2
click at [314, 147] on div at bounding box center [360, 158] width 144 height 168
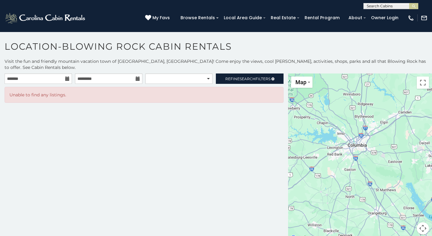
drag, startPoint x: 337, startPoint y: 184, endPoint x: 311, endPoint y: 156, distance: 38.7
click at [304, 145] on div at bounding box center [360, 158] width 144 height 168
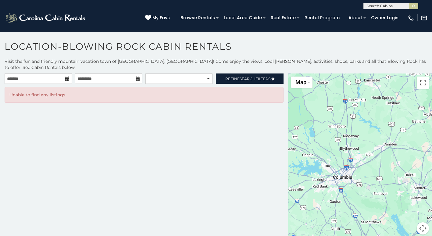
drag, startPoint x: 329, startPoint y: 159, endPoint x: 344, endPoint y: 185, distance: 29.7
click at [334, 214] on div at bounding box center [360, 158] width 144 height 168
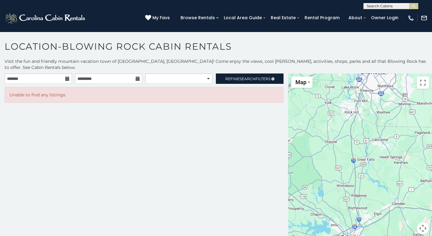
drag, startPoint x: 342, startPoint y: 166, endPoint x: 342, endPoint y: 211, distance: 45.5
click at [343, 213] on div at bounding box center [360, 158] width 144 height 168
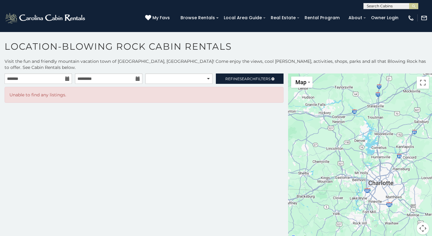
drag, startPoint x: 342, startPoint y: 170, endPoint x: 349, endPoint y: 210, distance: 40.5
click at [349, 210] on div at bounding box center [360, 158] width 144 height 168
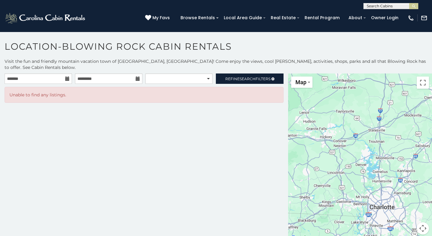
drag, startPoint x: 352, startPoint y: 157, endPoint x: 353, endPoint y: 192, distance: 34.5
click at [353, 196] on div at bounding box center [360, 158] width 144 height 168
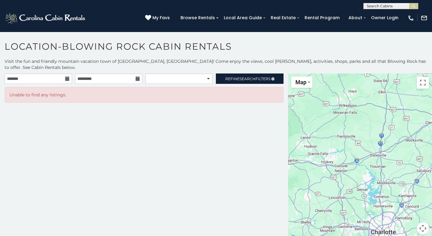
drag, startPoint x: 352, startPoint y: 165, endPoint x: 358, endPoint y: 207, distance: 41.6
click at [358, 207] on div at bounding box center [360, 158] width 144 height 168
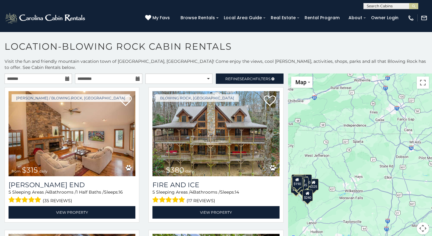
drag, startPoint x: 356, startPoint y: 169, endPoint x: 356, endPoint y: 213, distance: 44.6
click at [356, 215] on div "$315 $380 $695 $299 $125 $275 $140 $325 $285 $140 $250 $930 $299 $140 $226 $150…" at bounding box center [360, 158] width 144 height 168
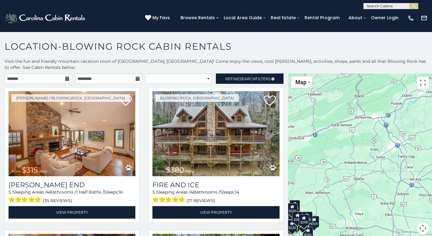
drag, startPoint x: 355, startPoint y: 165, endPoint x: 355, endPoint y: 192, distance: 26.6
click at [355, 192] on div "$315 $380 $695 $299 $125 $275 $140 $325 $315 $285 $140 $675 $250 $930 $299 $140…" at bounding box center [360, 158] width 144 height 168
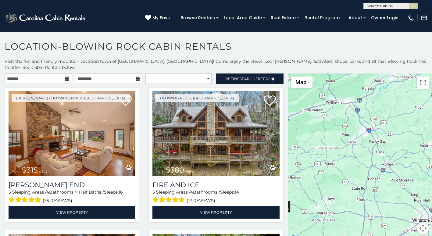
drag, startPoint x: 399, startPoint y: 152, endPoint x: 381, endPoint y: 146, distance: 19.3
click at [369, 135] on div "$315 $380 $695 $299 $125 $275 $140 $325 $315 $375 $285 $140 $675 $250 $930 $325…" at bounding box center [360, 158] width 144 height 168
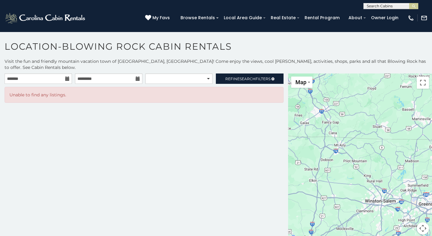
drag, startPoint x: 402, startPoint y: 163, endPoint x: 352, endPoint y: 145, distance: 52.9
click at [352, 145] on div at bounding box center [360, 158] width 144 height 168
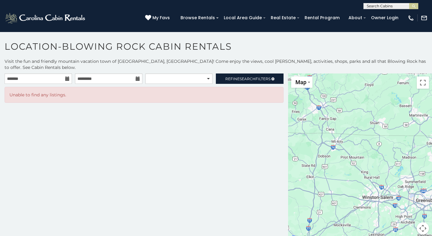
drag, startPoint x: 378, startPoint y: 163, endPoint x: 368, endPoint y: 128, distance: 36.7
click at [368, 128] on div at bounding box center [360, 158] width 144 height 168
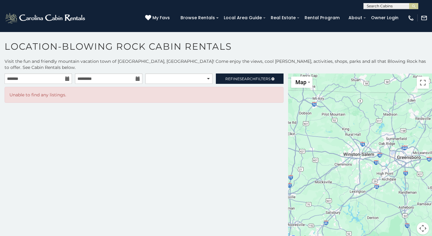
drag, startPoint x: 392, startPoint y: 168, endPoint x: 387, endPoint y: 164, distance: 6.5
click at [378, 161] on div at bounding box center [360, 158] width 144 height 168
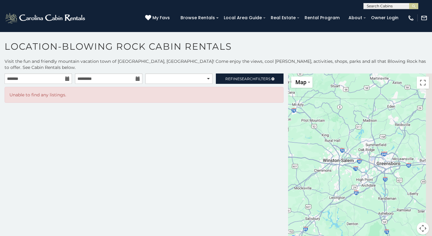
drag, startPoint x: 401, startPoint y: 161, endPoint x: 378, endPoint y: 169, distance: 24.7
click at [378, 169] on div at bounding box center [360, 158] width 144 height 168
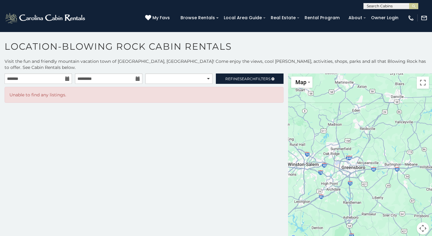
drag
click at [373, 168] on div at bounding box center [360, 158] width 144 height 168
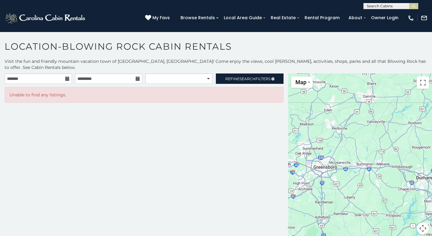
click at [376, 168] on div at bounding box center [360, 158] width 144 height 168
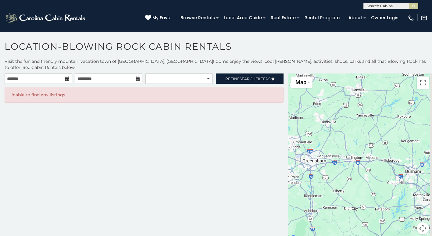
click at [362, 162] on div at bounding box center [360, 158] width 144 height 168
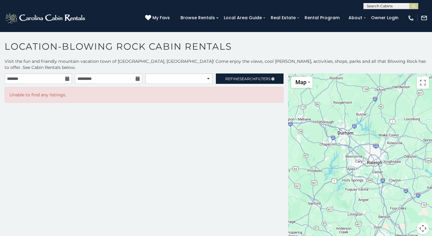
click at [355, 162] on div at bounding box center [360, 158] width 144 height 168
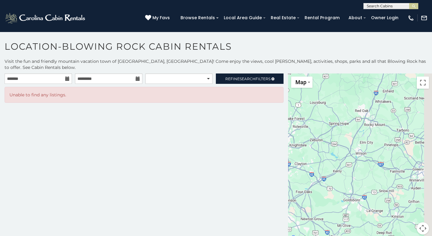
click at [349, 164] on div at bounding box center [360, 158] width 144 height 168
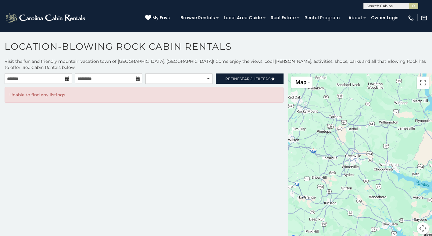
click at [353, 167] on div at bounding box center [360, 158] width 144 height 168
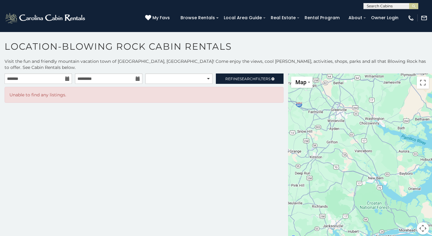
click at [361, 159] on div at bounding box center [360, 158] width 144 height 168
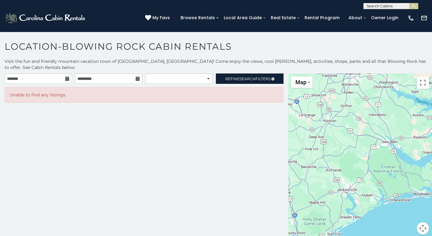
click at [402, 182] on div at bounding box center [360, 158] width 144 height 168
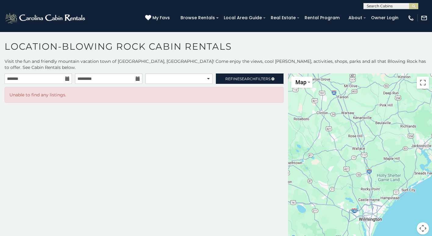
click at [374, 157] on div at bounding box center [360, 158] width 144 height 168
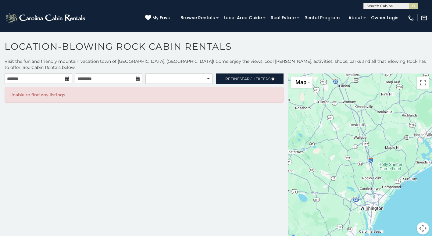
click at [381, 172] on div at bounding box center [360, 158] width 144 height 168
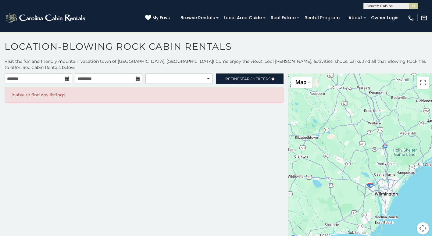
click at [377, 182] on div at bounding box center [360, 158] width 144 height 168
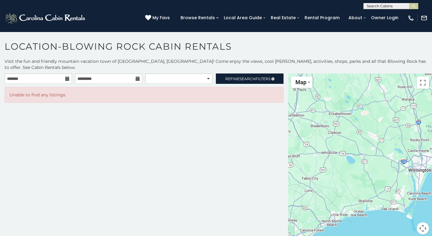
click at [382, 187] on div at bounding box center [360, 158] width 144 height 168
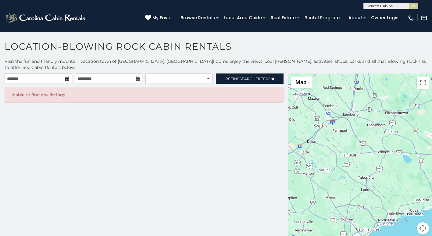
click at [394, 186] on div at bounding box center [360, 158] width 144 height 168
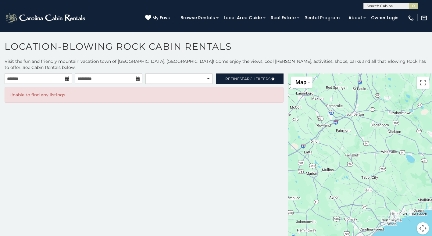
click at [377, 193] on div at bounding box center [360, 158] width 144 height 168
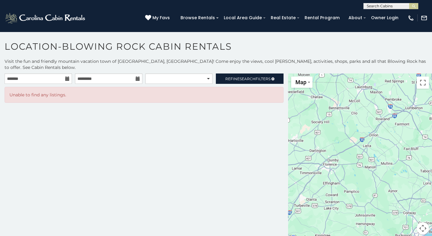
click at [369, 156] on div at bounding box center [360, 158] width 144 height 168
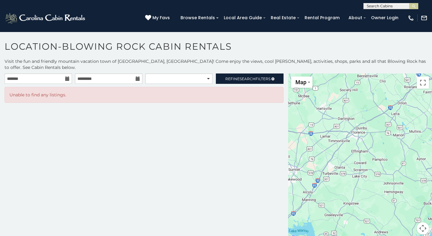
click at [344, 171] on div at bounding box center [360, 158] width 144 height 168
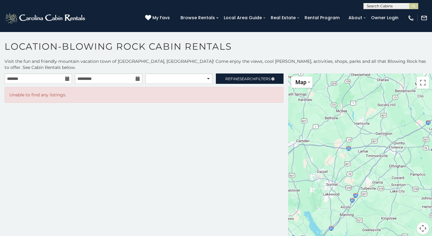
click at [365, 196] on div at bounding box center [360, 158] width 144 height 168
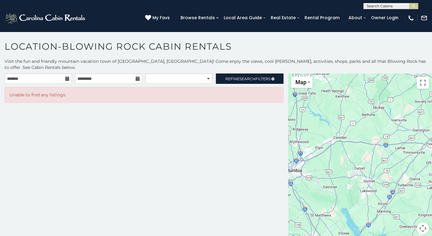
click at [373, 196] on div at bounding box center [360, 158] width 144 height 168
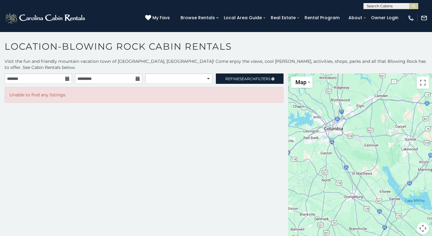
click at [348, 147] on div at bounding box center [360, 158] width 144 height 168
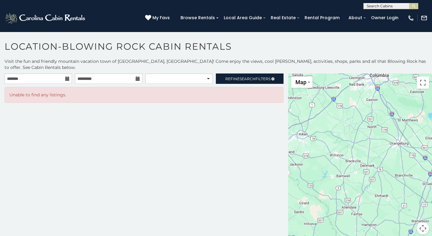
click at [386, 205] on div at bounding box center [360, 158] width 144 height 168
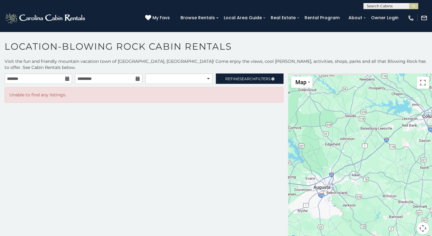
click at [344, 224] on div at bounding box center [360, 158] width 144 height 168
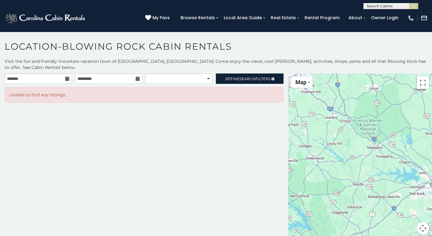
click at [346, 221] on div at bounding box center [360, 158] width 144 height 168
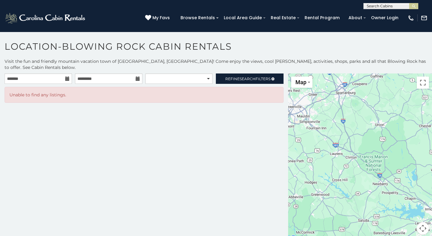
click at [346, 218] on div at bounding box center [360, 158] width 144 height 168
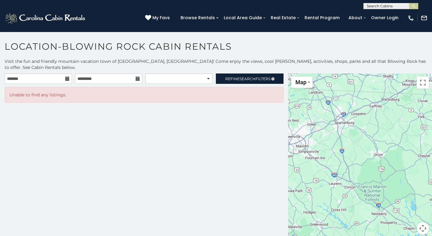
click at [346, 211] on div at bounding box center [360, 158] width 144 height 168
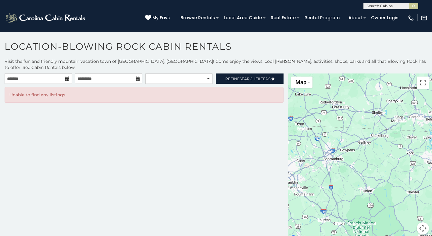
click at [352, 194] on div at bounding box center [360, 158] width 144 height 168
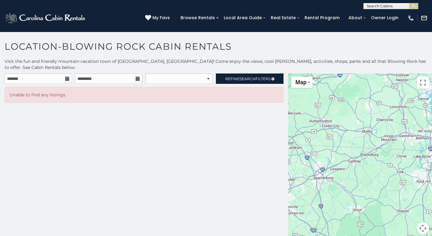
click at [355, 192] on div at bounding box center [360, 158] width 144 height 168
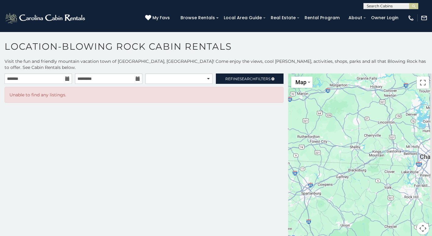
click at [361, 186] on div at bounding box center [360, 158] width 144 height 168
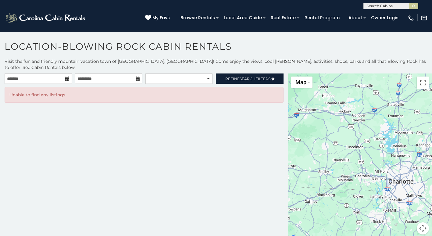
click at [388, 218] on div at bounding box center [360, 158] width 144 height 168
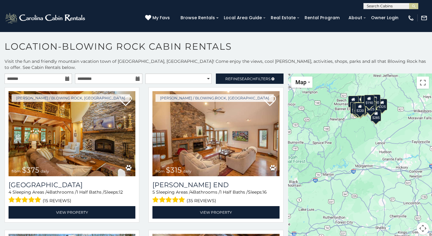
click at [397, 210] on div "$375 $315 $380 $695 $299 $125 $275 $140 $325 $315 $375 $285 $140 $675 $250 $930…" at bounding box center [360, 158] width 144 height 168
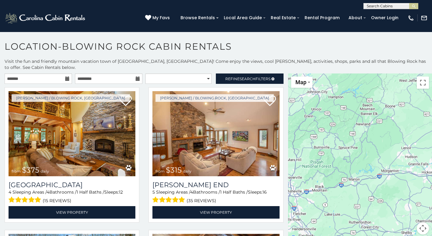
click at [397, 202] on div at bounding box center [360, 158] width 144 height 168
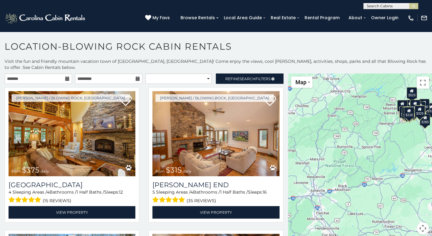
click at [381, 202] on div "$375 $315 $380 $695 $299 $125 $275 $140 $325 $315 $375 $285 $140 $675 $250 $930…" at bounding box center [360, 158] width 144 height 168
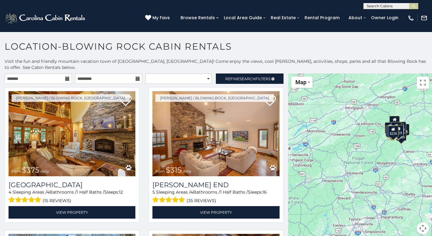
click at [364, 191] on div "$375 $315 $380 $695 $299 $125 $275 $140 $325 $315 $375 $285 $140 $675 $250 $930…" at bounding box center [360, 158] width 144 height 168
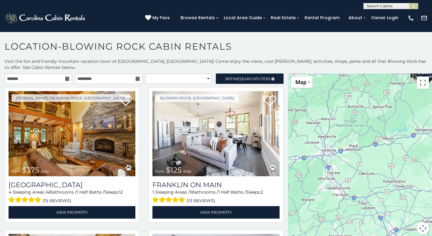
click at [334, 184] on div "$375 $125 $275 $140 $375 $140 $250 $325 $140 $345 $410 $165 $355 $350 $325 $220…" at bounding box center [360, 158] width 144 height 168
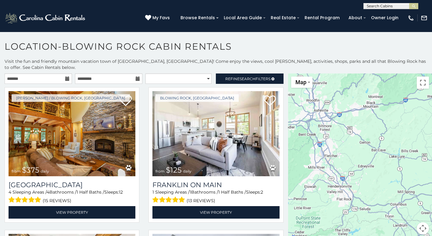
click at [337, 185] on div at bounding box center [360, 158] width 144 height 168
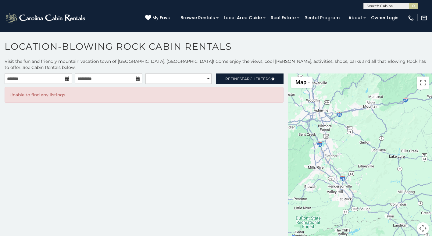
click at [337, 185] on div at bounding box center [360, 158] width 144 height 168
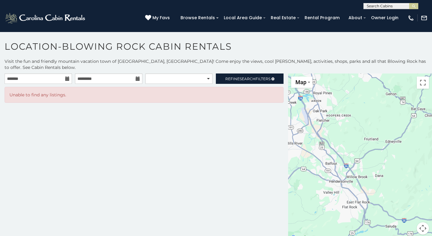
click at [353, 183] on div at bounding box center [360, 158] width 144 height 168
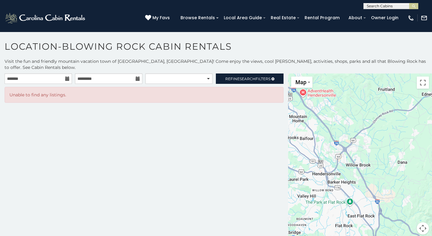
click at [353, 183] on div at bounding box center [360, 158] width 144 height 168
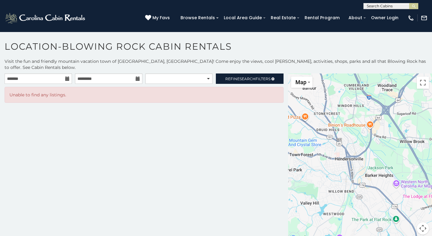
click at [394, 162] on div at bounding box center [360, 158] width 144 height 168
click at [352, 159] on div at bounding box center [360, 158] width 144 height 168
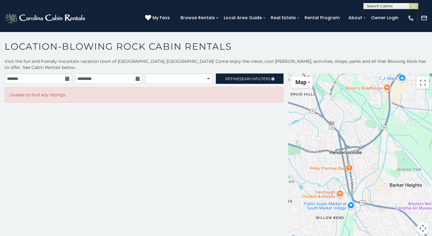
click at [352, 159] on div at bounding box center [360, 158] width 144 height 168
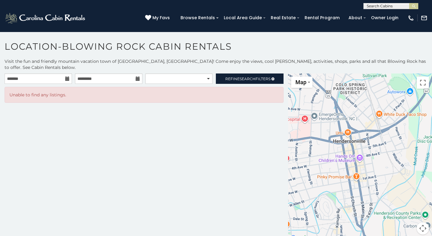
click at [394, 156] on div at bounding box center [360, 158] width 144 height 168
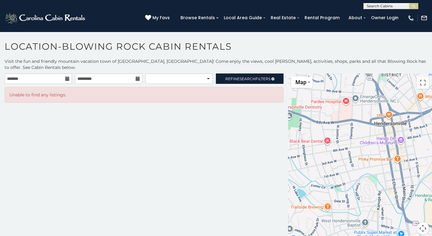
drag, startPoint x: 374, startPoint y: 195, endPoint x: 383, endPoint y: 167, distance: 29.5
click at [383, 167] on div at bounding box center [360, 158] width 144 height 168
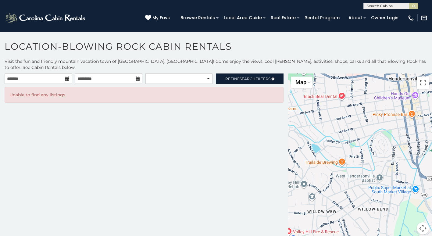
drag, startPoint x: 370, startPoint y: 197, endPoint x: 381, endPoint y: 165, distance: 34.1
click at [388, 161] on div at bounding box center [360, 158] width 144 height 168
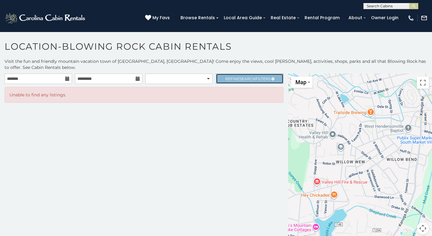
click at [248, 77] on span "Search" at bounding box center [248, 79] width 16 height 5
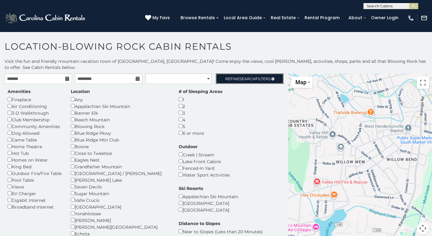
scroll to position [31, 0]
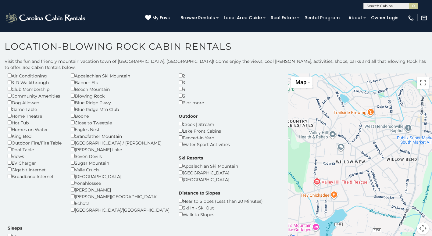
drag, startPoint x: 51, startPoint y: 127, endPoint x: 52, endPoint y: 155, distance: 28.4
click at [52, 155] on div "Amenities Fireplace Air Conditioning 3-D Walkthrough Club Membership Community …" at bounding box center [34, 119] width 63 height 122
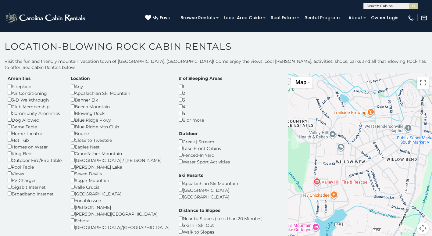
scroll to position [0, 0]
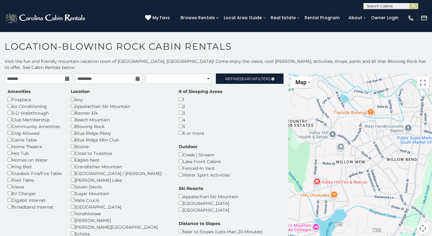
drag, startPoint x: 108, startPoint y: 128, endPoint x: 119, endPoint y: 142, distance: 17.5
click at [119, 142] on div "Location Any Appalachian Ski Mountain Banner Elk [GEOGRAPHIC_DATA] Blowing Rock…" at bounding box center [120, 165] width 108 height 155
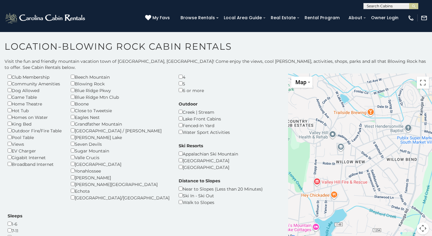
scroll to position [44, 0]
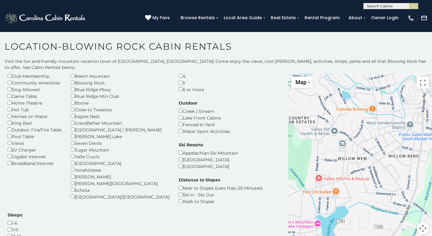
drag, startPoint x: 311, startPoint y: 186, endPoint x: 280, endPoint y: 183, distance: 31.9
click at [280, 74] on main "**********" at bounding box center [216, 74] width 432 height 0
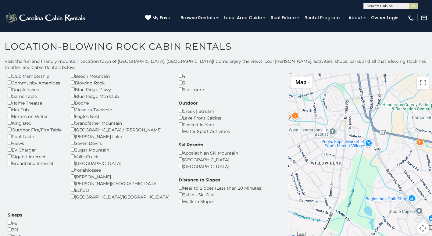
drag, startPoint x: 323, startPoint y: 180, endPoint x: 286, endPoint y: 187, distance: 37.0
click at [288, 187] on div at bounding box center [360, 158] width 144 height 168
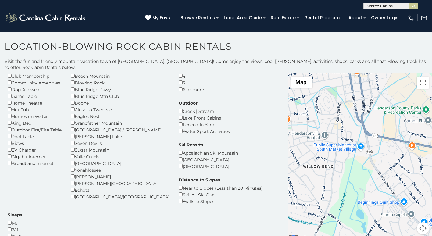
drag, startPoint x: 312, startPoint y: 184, endPoint x: 289, endPoint y: 193, distance: 23.8
click at [290, 193] on div at bounding box center [360, 158] width 144 height 168
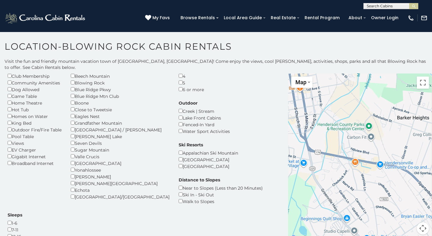
drag, startPoint x: 314, startPoint y: 186, endPoint x: 271, endPoint y: 197, distance: 44.0
click at [271, 74] on main "**********" at bounding box center [216, 74] width 432 height 0
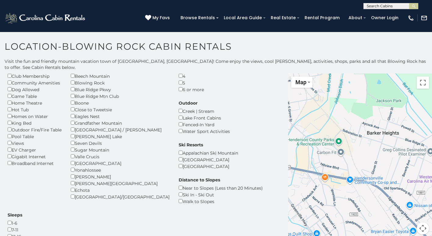
drag, startPoint x: 319, startPoint y: 189, endPoint x: 288, endPoint y: 205, distance: 34.9
click at [288, 205] on div at bounding box center [360, 158] width 144 height 168
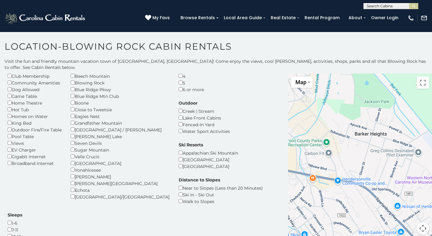
drag, startPoint x: 335, startPoint y: 202, endPoint x: 304, endPoint y: 208, distance: 32.0
click at [302, 209] on div at bounding box center [360, 158] width 144 height 168
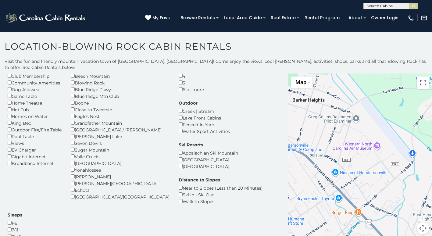
drag, startPoint x: 318, startPoint y: 207, endPoint x: 331, endPoint y: 160, distance: 48.3
click at [331, 160] on div at bounding box center [360, 158] width 144 height 168
drag, startPoint x: 97, startPoint y: 117, endPoint x: 99, endPoint y: 119, distance: 3.2
click at [99, 120] on div "Grandfather Mountain" at bounding box center [120, 123] width 99 height 7
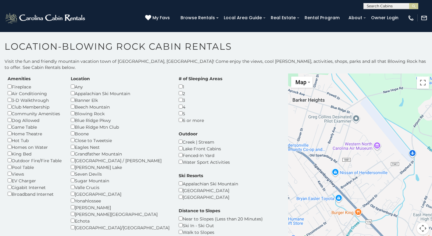
scroll to position [0, 0]
